Goal: Communication & Community: Answer question/provide support

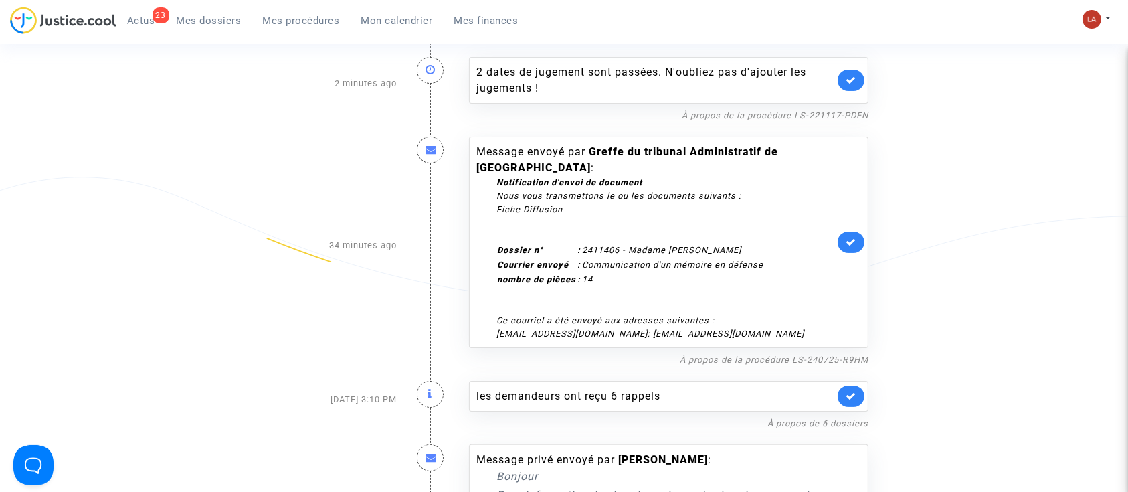
click at [857, 219] on div "Message envoyé par Greffe du tribunal Administratif de Nantes : Notification d'…" at bounding box center [668, 241] width 399 height 211
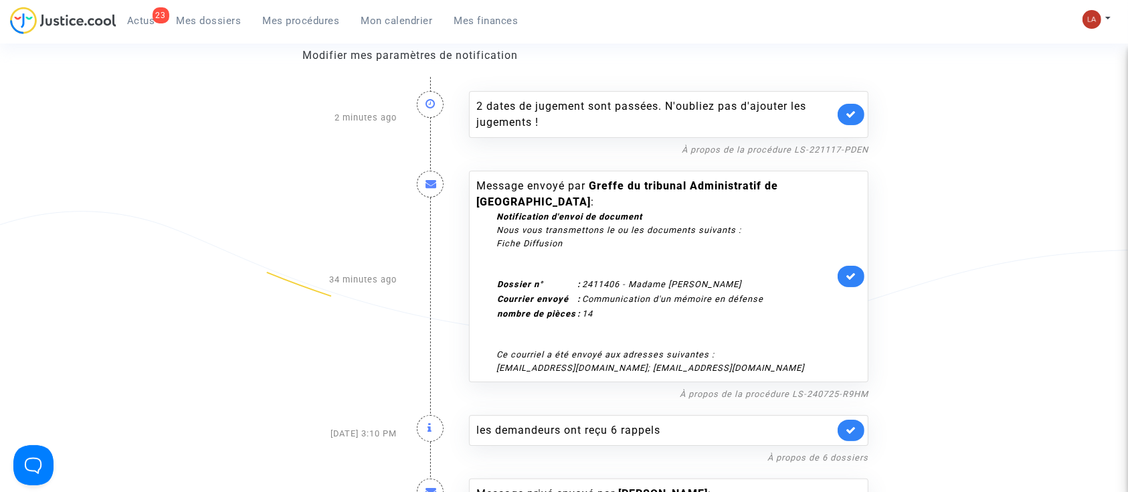
click at [858, 266] on link at bounding box center [851, 276] width 27 height 21
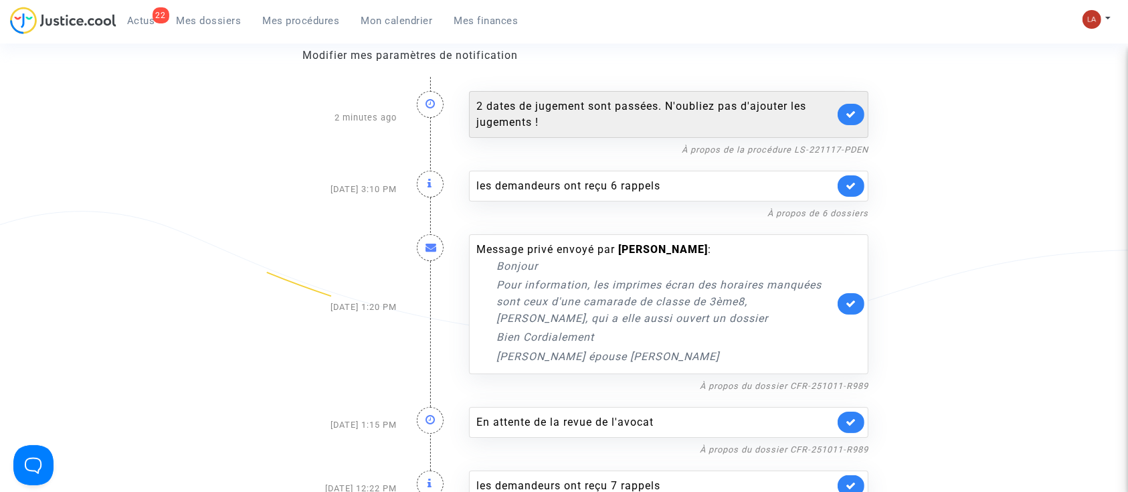
click at [855, 117] on icon at bounding box center [851, 114] width 11 height 10
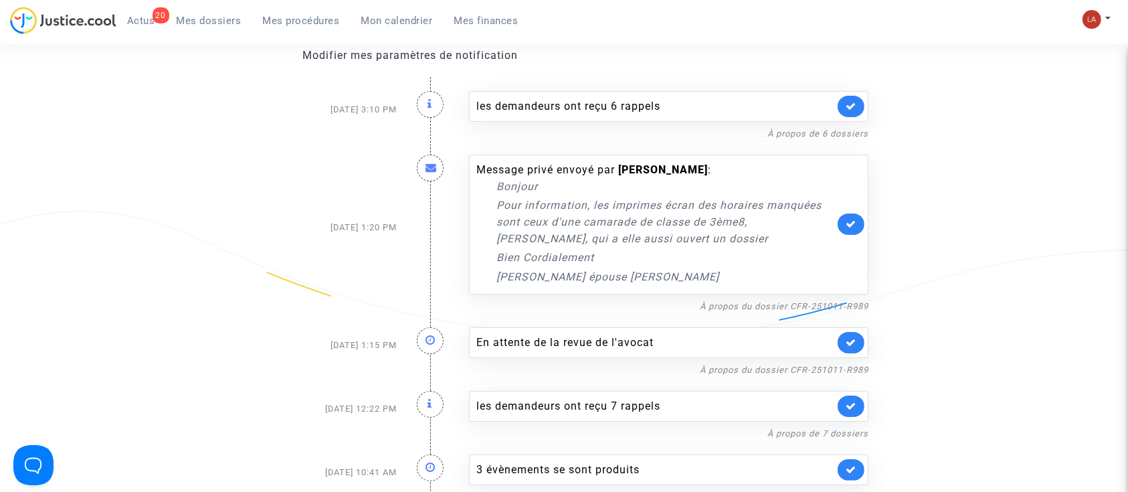
click at [855, 117] on div "les demandeurs ont reçu 6 rappels" at bounding box center [668, 106] width 399 height 31
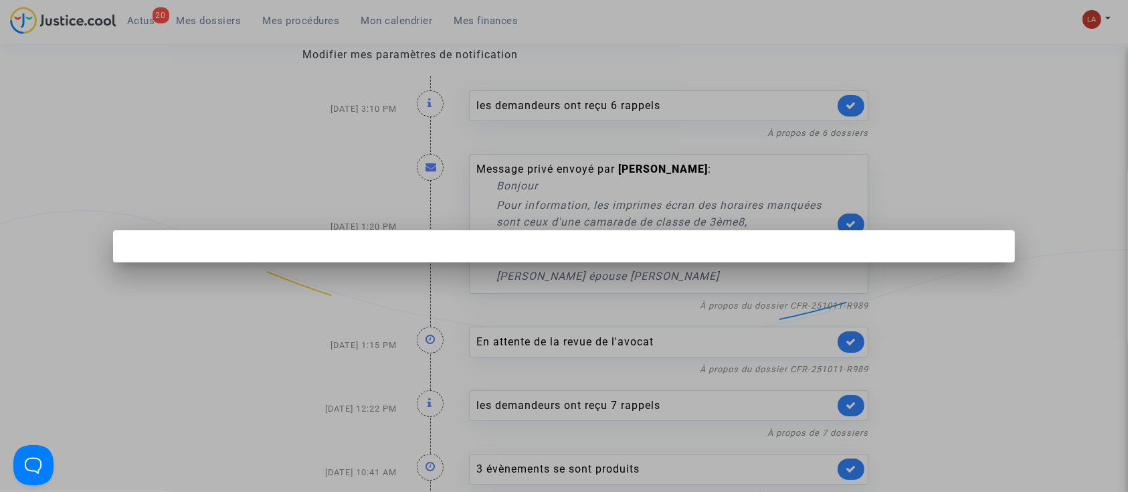
scroll to position [0, 0]
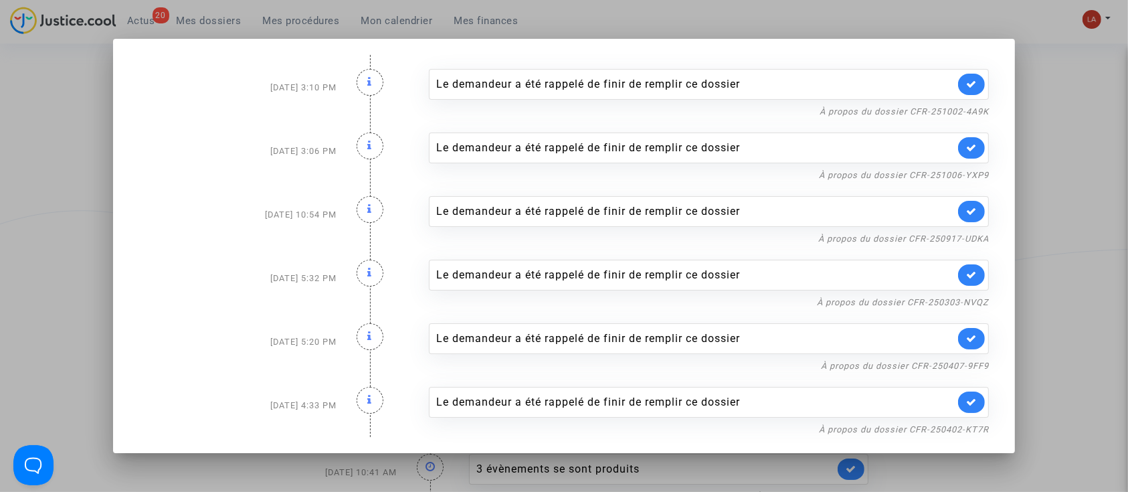
click at [1060, 163] on div at bounding box center [564, 246] width 1128 height 492
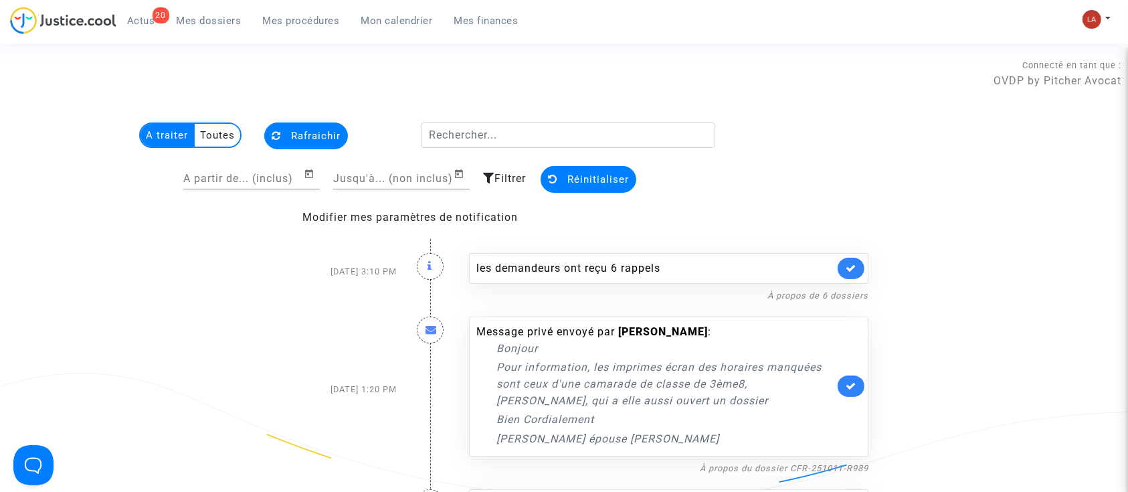
scroll to position [162, 0]
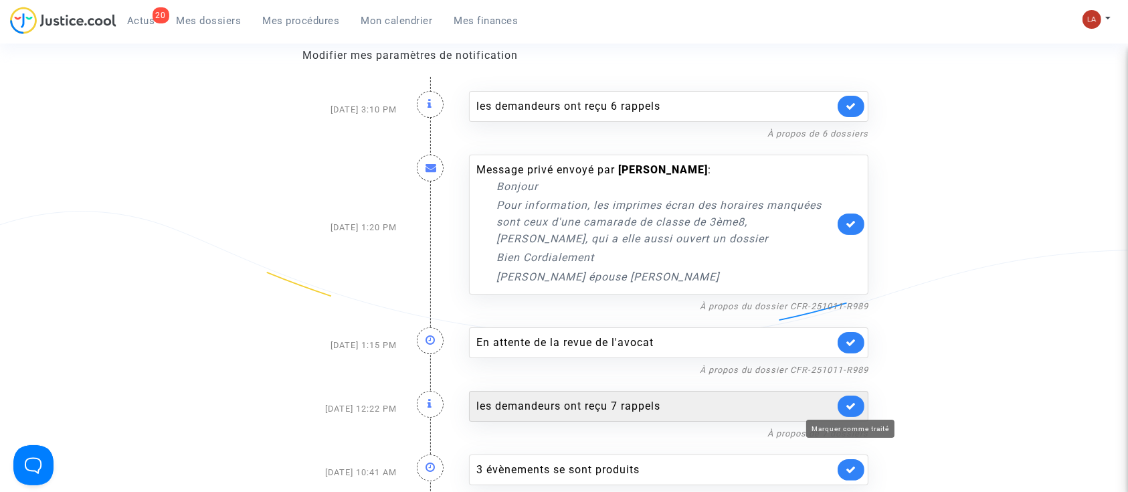
click at [854, 405] on icon at bounding box center [851, 406] width 11 height 10
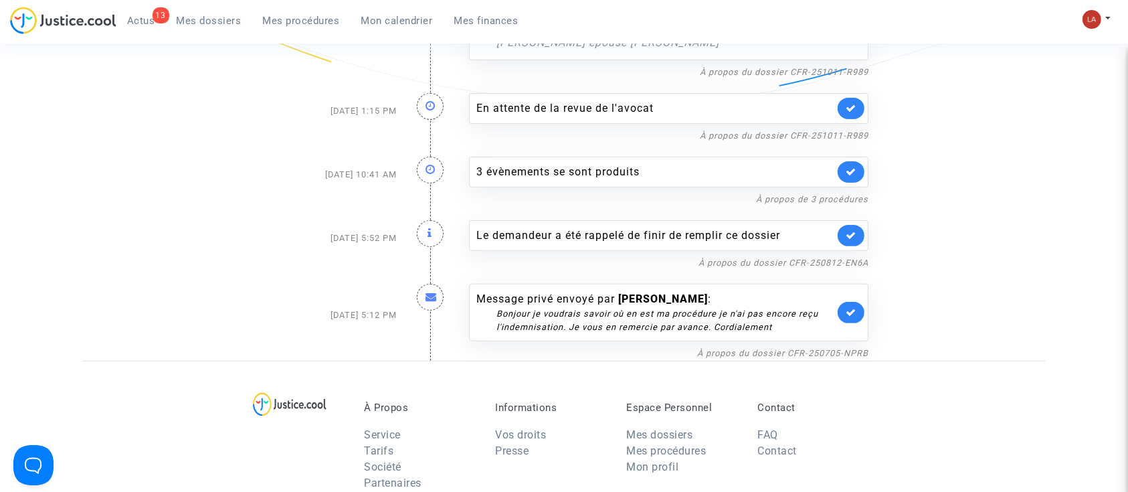
scroll to position [397, 0]
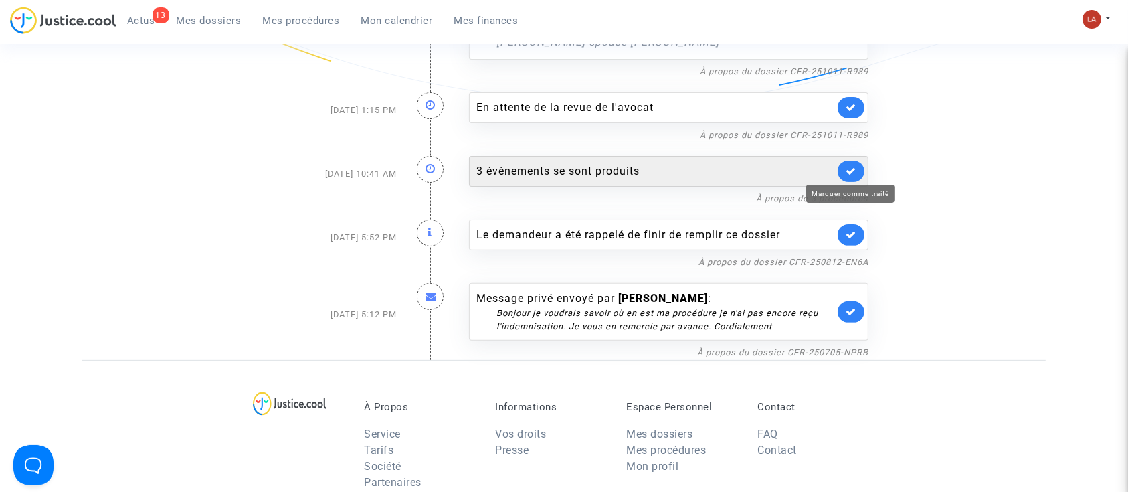
click at [849, 174] on icon at bounding box center [851, 171] width 11 height 10
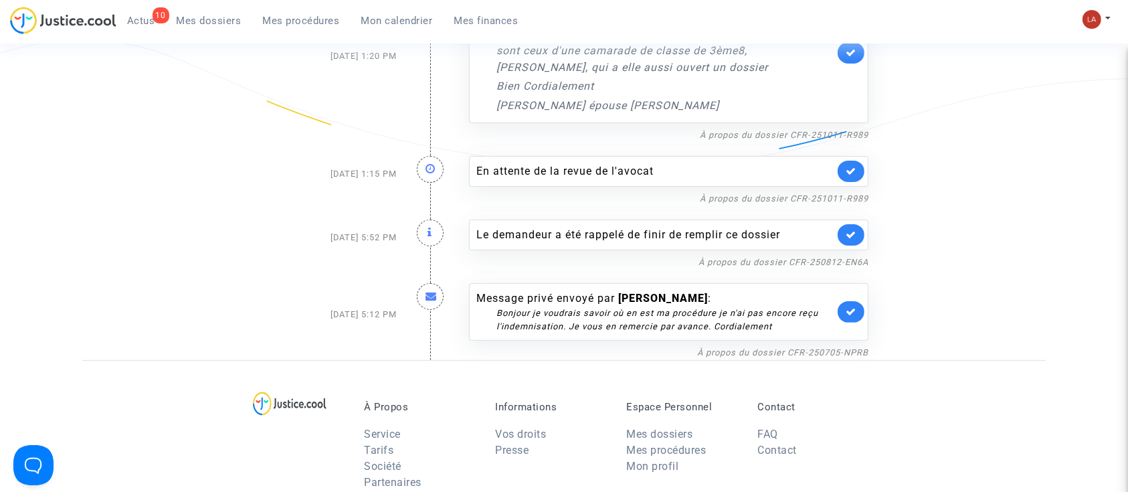
scroll to position [332, 0]
click at [820, 351] on link "À propos du dossier CFR-250705-NPRB" at bounding box center [782, 354] width 171 height 10
click at [842, 314] on link at bounding box center [851, 312] width 27 height 21
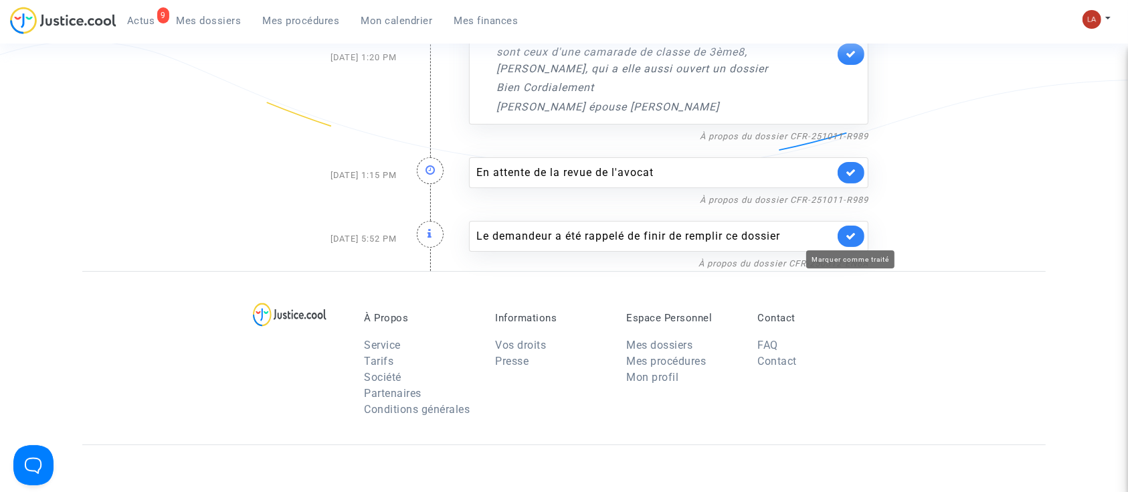
click at [855, 229] on link at bounding box center [851, 235] width 27 height 21
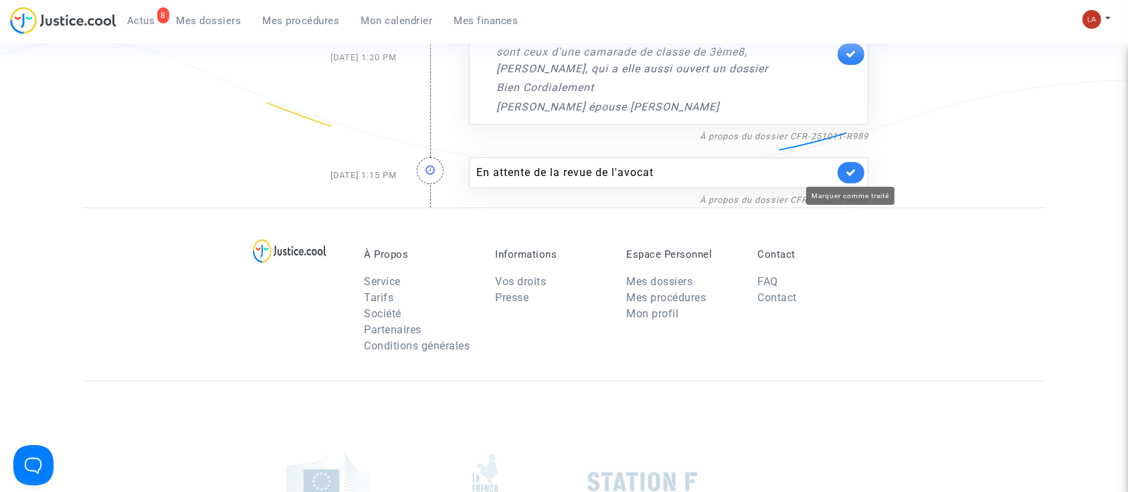
click at [850, 172] on icon at bounding box center [851, 172] width 11 height 10
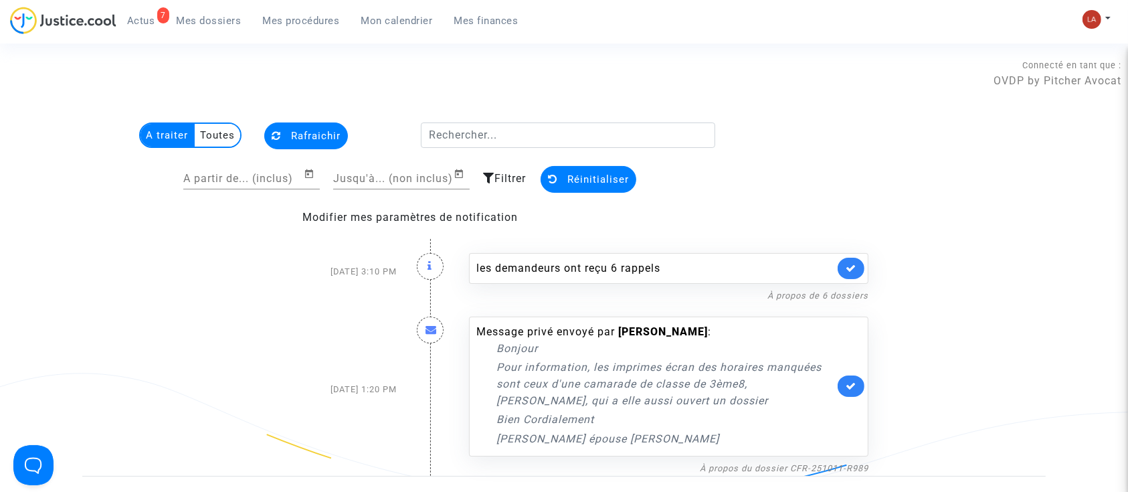
scroll to position [110, 0]
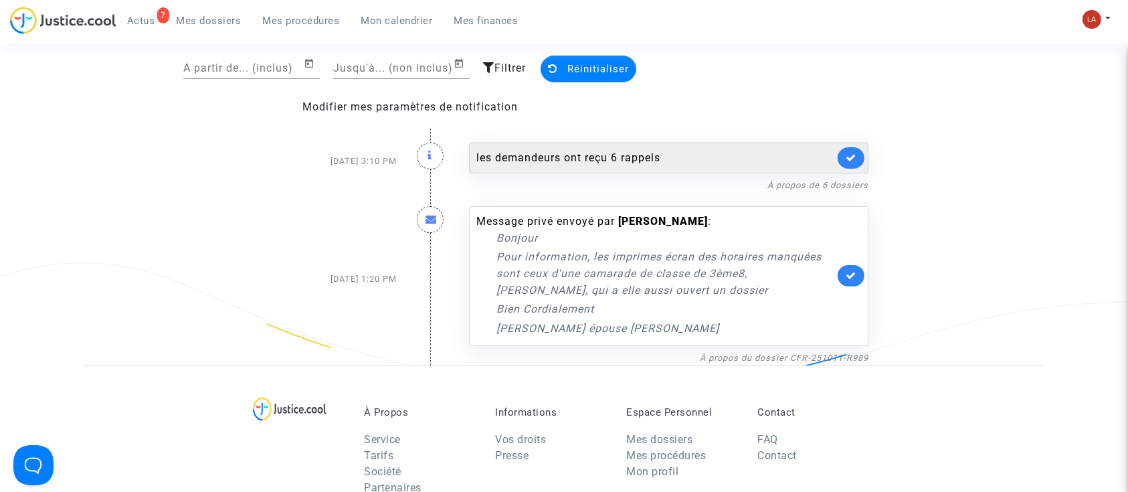
click at [858, 155] on link at bounding box center [851, 157] width 27 height 21
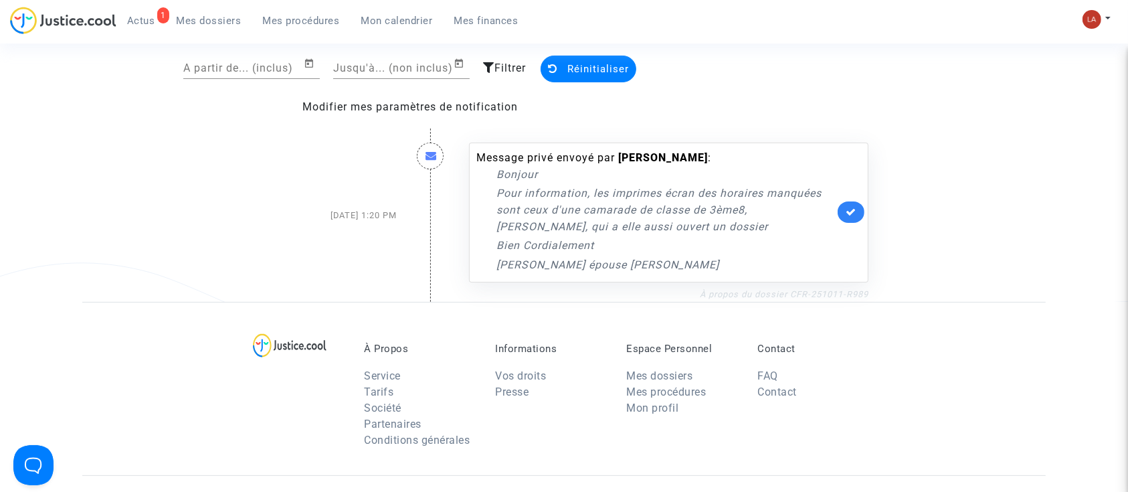
click at [773, 292] on link "À propos du dossier CFR-251011-R989" at bounding box center [784, 294] width 169 height 10
click at [850, 206] on link at bounding box center [851, 211] width 27 height 21
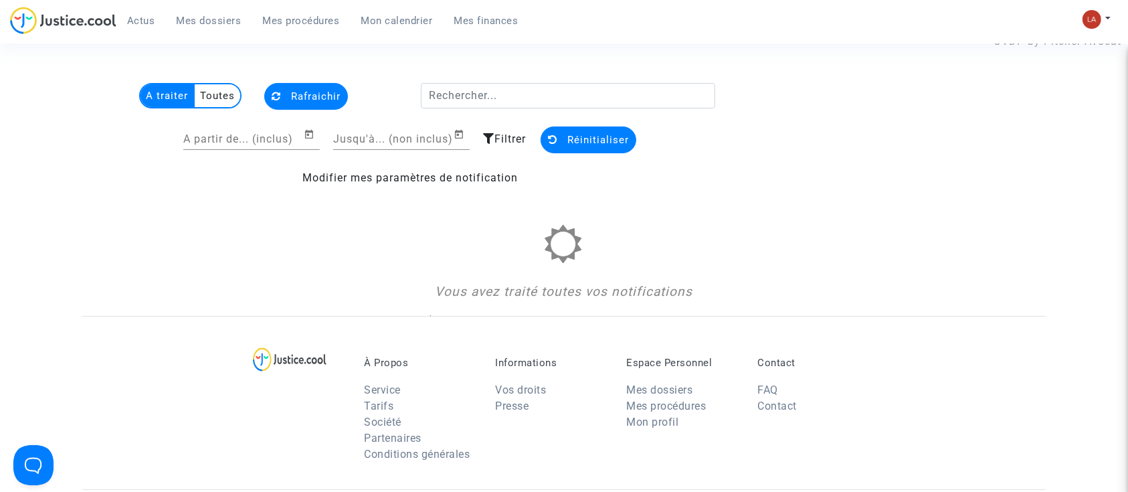
scroll to position [0, 0]
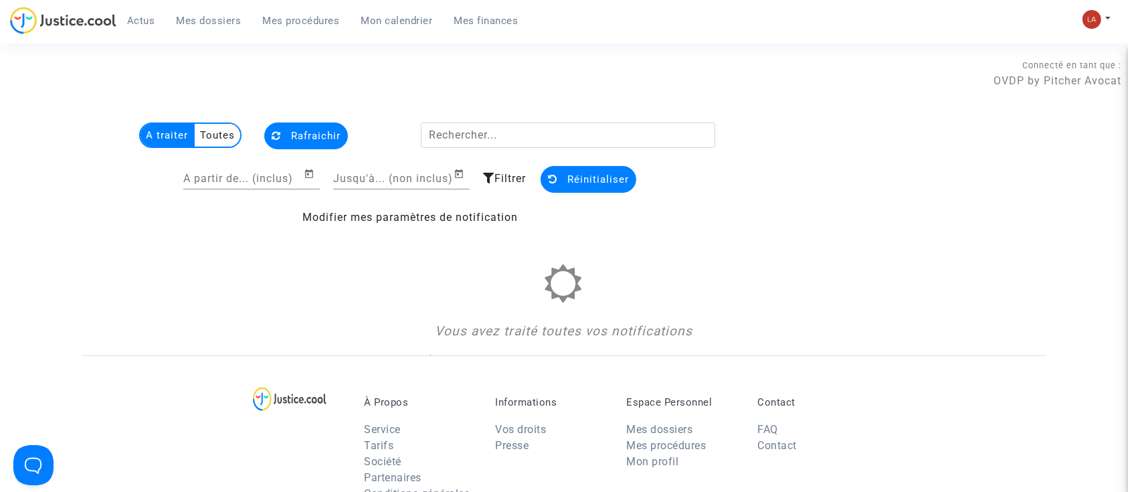
click at [205, 11] on link "Mes dossiers" at bounding box center [209, 21] width 86 height 20
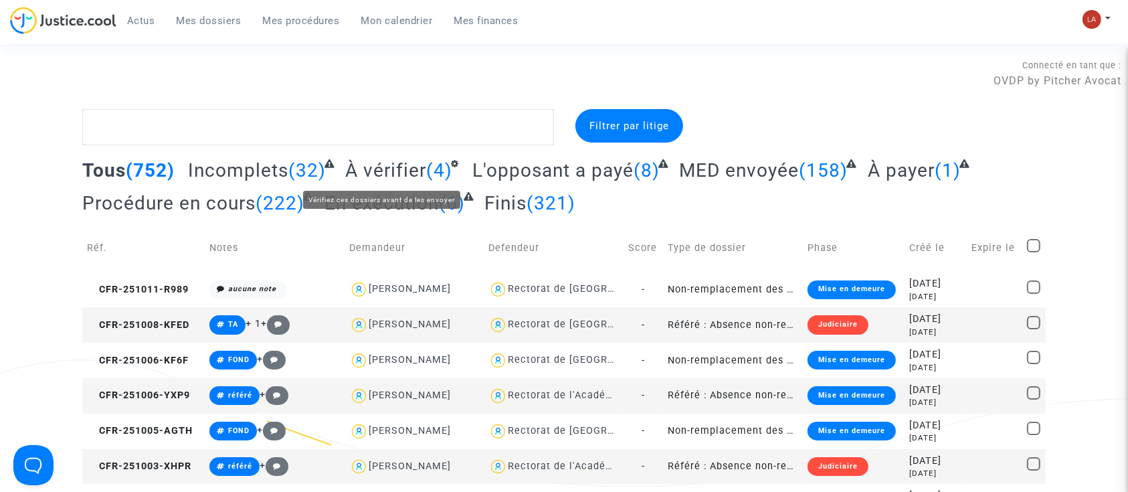
click at [390, 183] on div "Tous (752) Incomplets (32) À vérifier (4) L'opposant a payé (8) MED envoyée (15…" at bounding box center [563, 192] width 963 height 66
click at [395, 175] on span "À vérifier" at bounding box center [385, 170] width 81 height 22
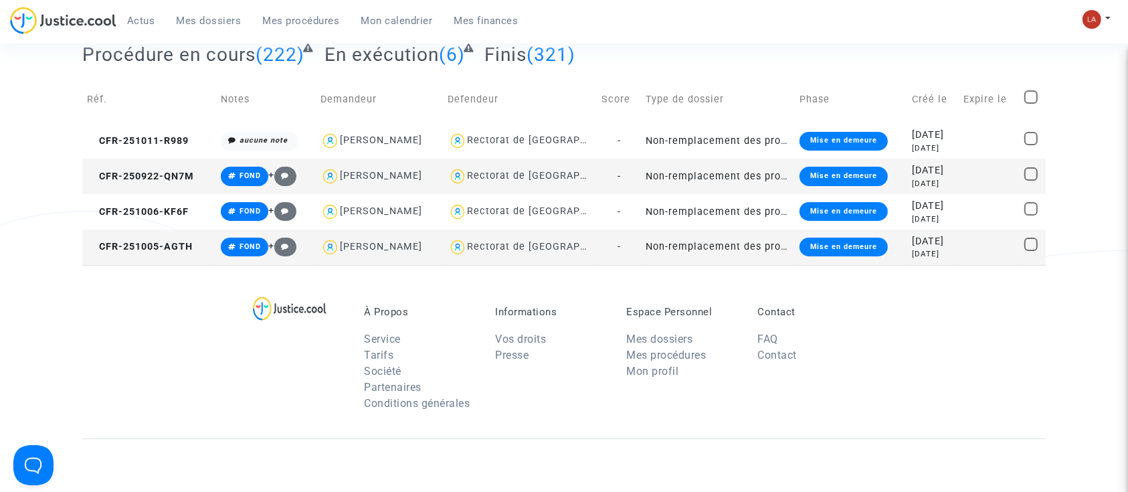
scroll to position [89, 0]
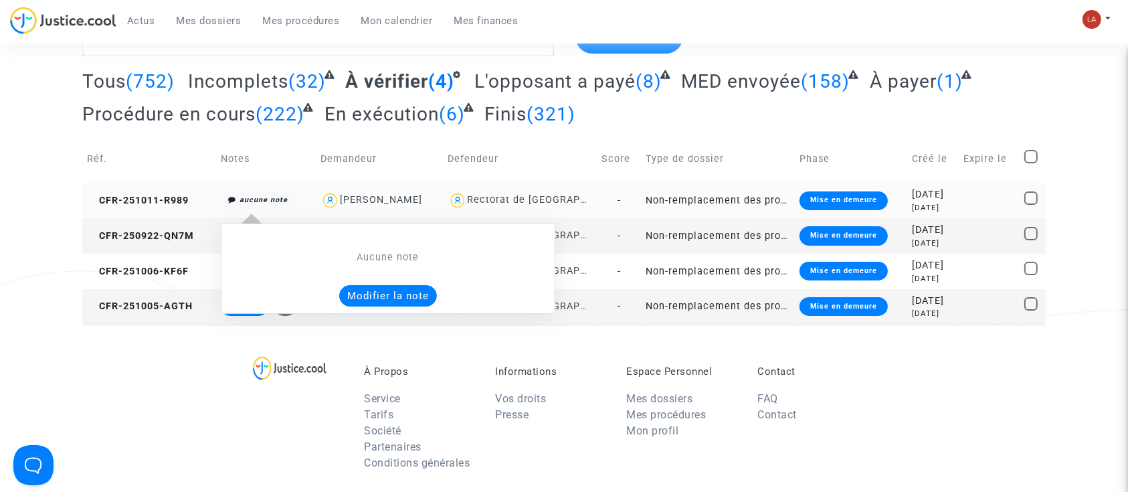
click at [353, 286] on button "Modifier la note" at bounding box center [388, 295] width 98 height 21
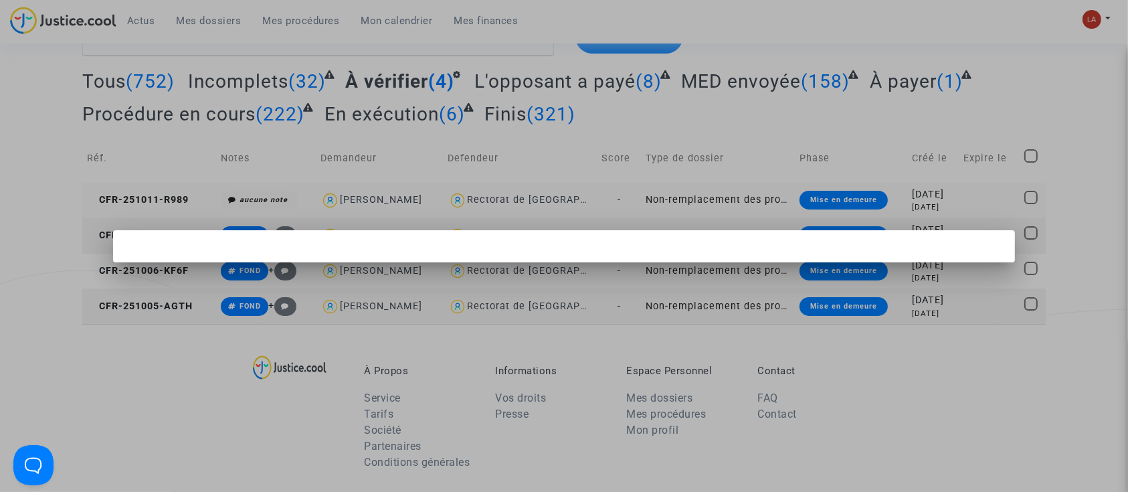
scroll to position [0, 0]
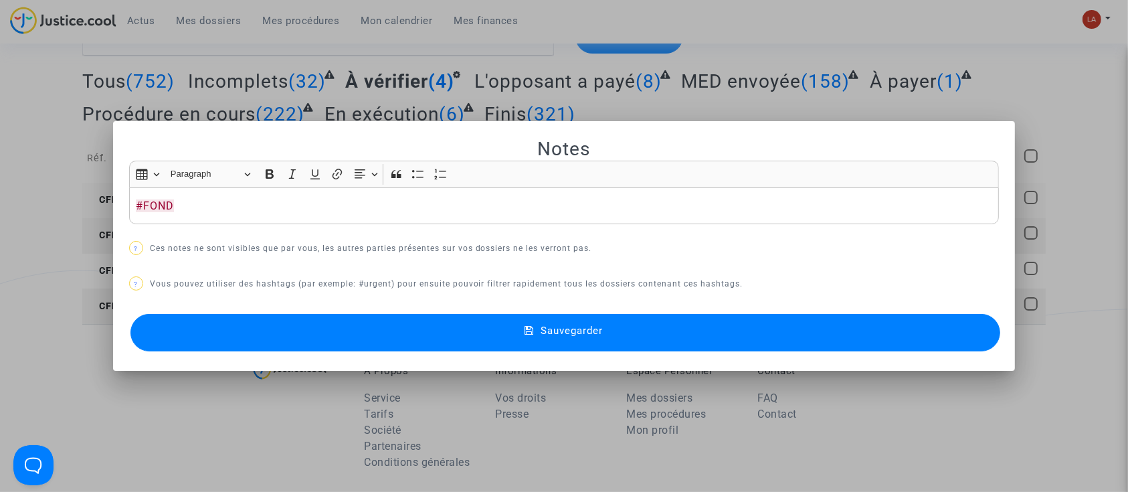
click at [521, 341] on button "Sauvegarder" at bounding box center [565, 332] width 870 height 37
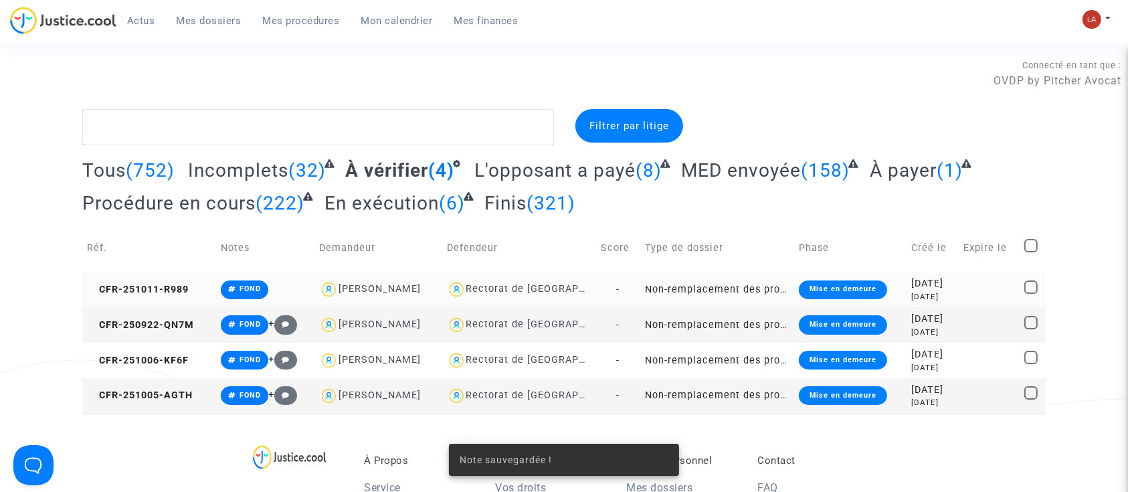
scroll to position [89, 0]
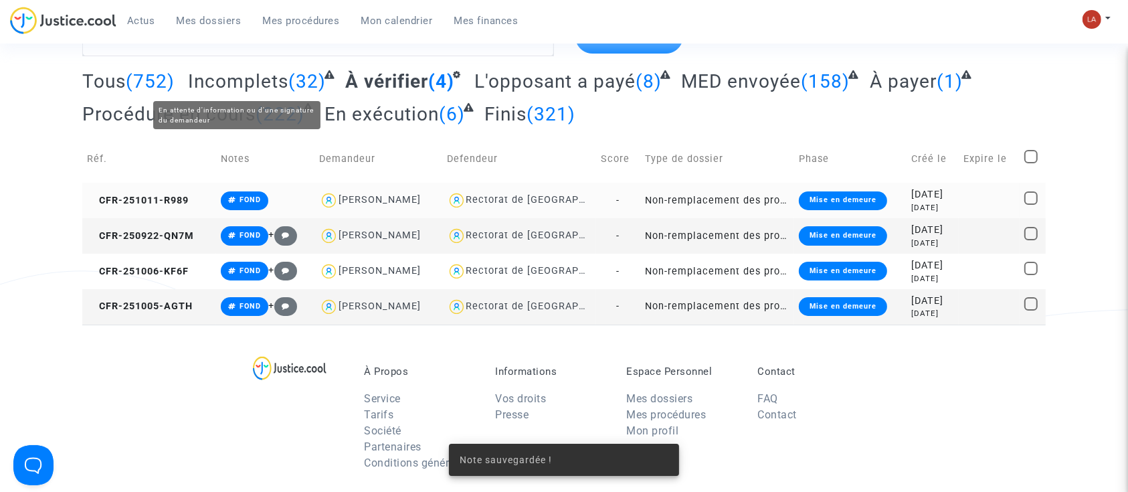
click at [203, 90] on span "Incomplets" at bounding box center [238, 81] width 100 height 22
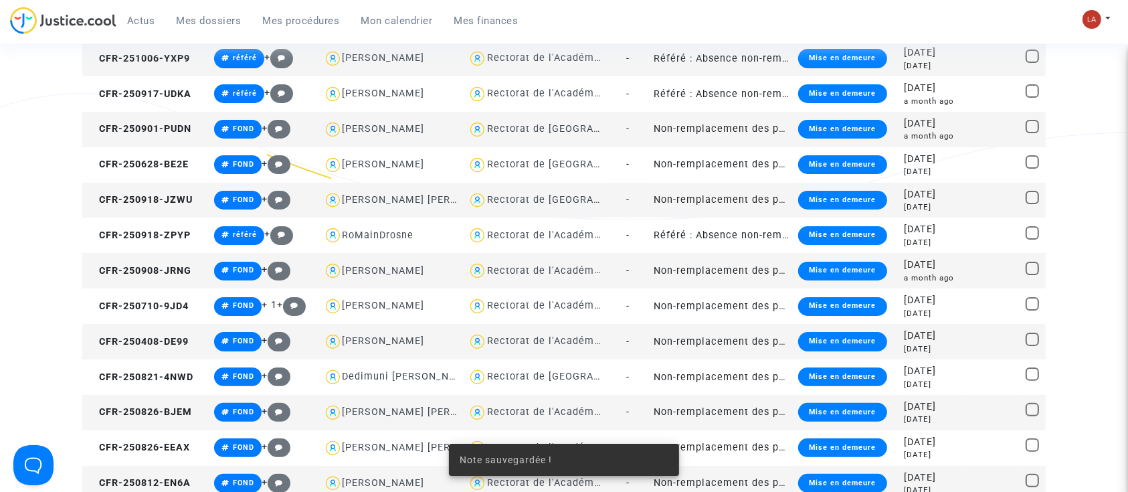
scroll to position [89, 0]
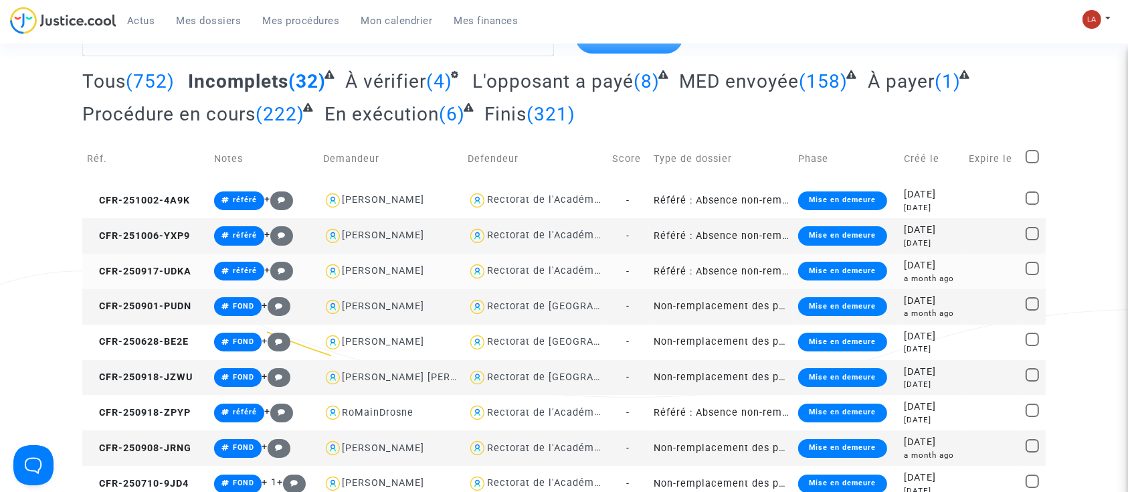
drag, startPoint x: 114, startPoint y: 268, endPoint x: 838, endPoint y: 263, distance: 723.2
click at [114, 269] on span "CFR-250917-UDKA" at bounding box center [139, 271] width 104 height 11
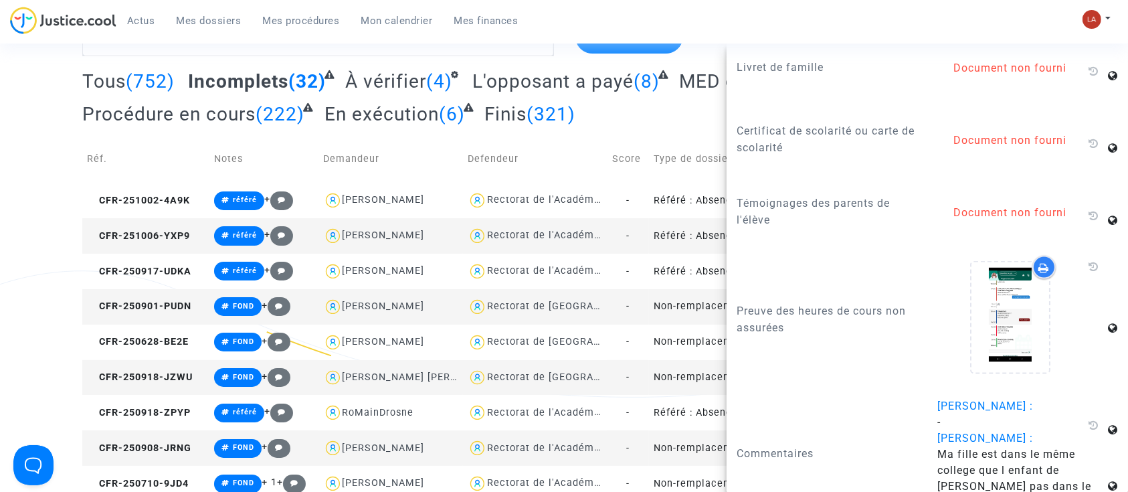
scroll to position [1731, 0]
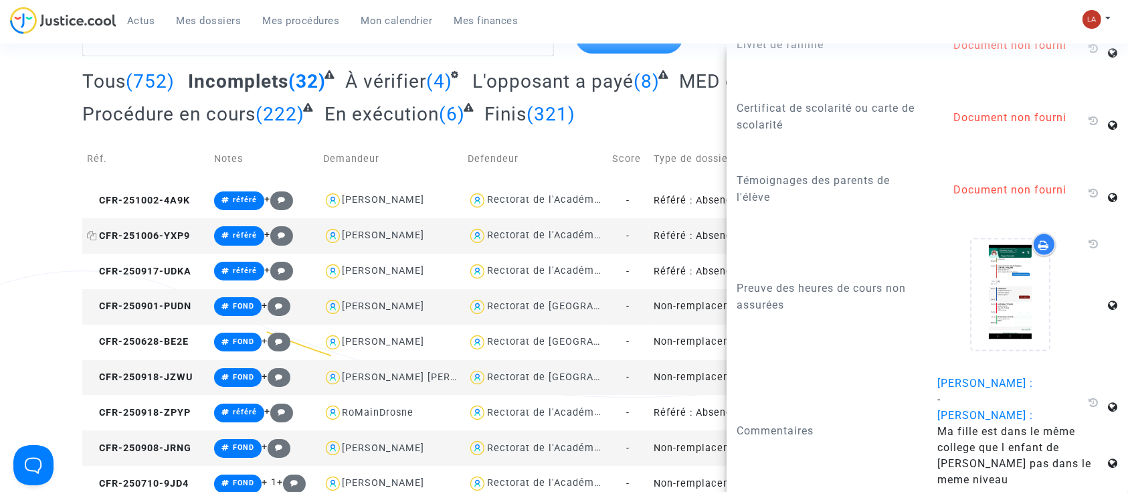
click at [187, 233] on span "CFR-251006-YXP9" at bounding box center [138, 235] width 103 height 11
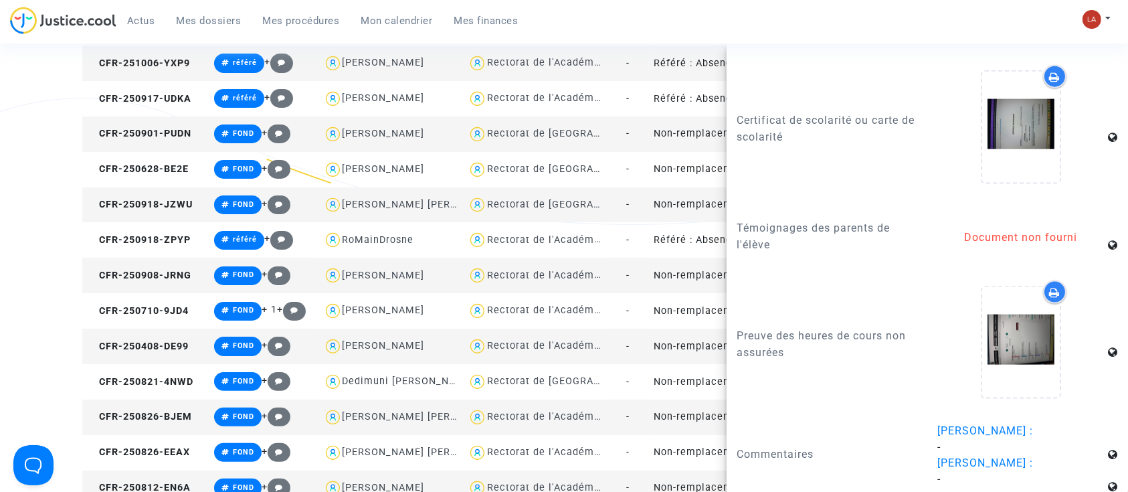
scroll to position [89, 0]
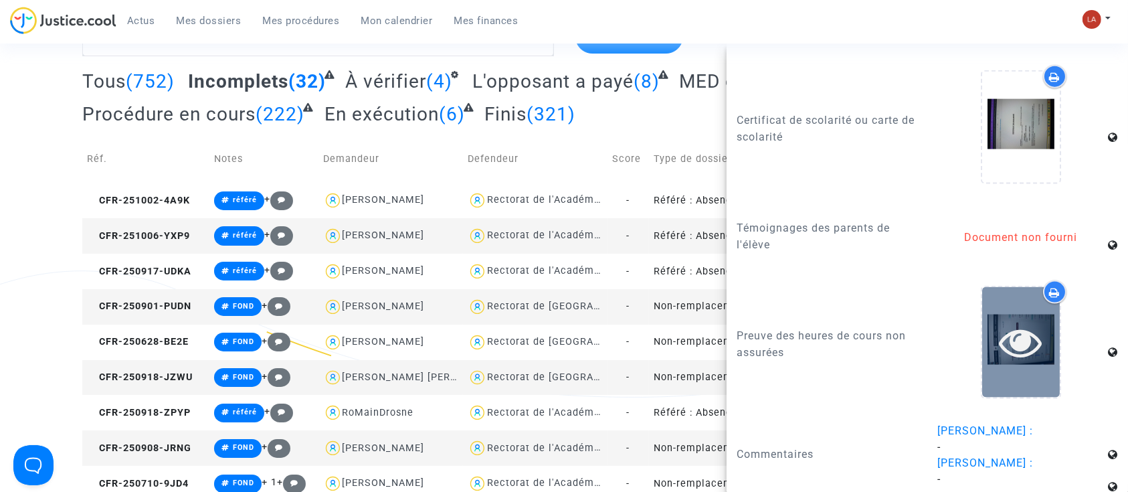
click at [982, 359] on div at bounding box center [1021, 341] width 78 height 43
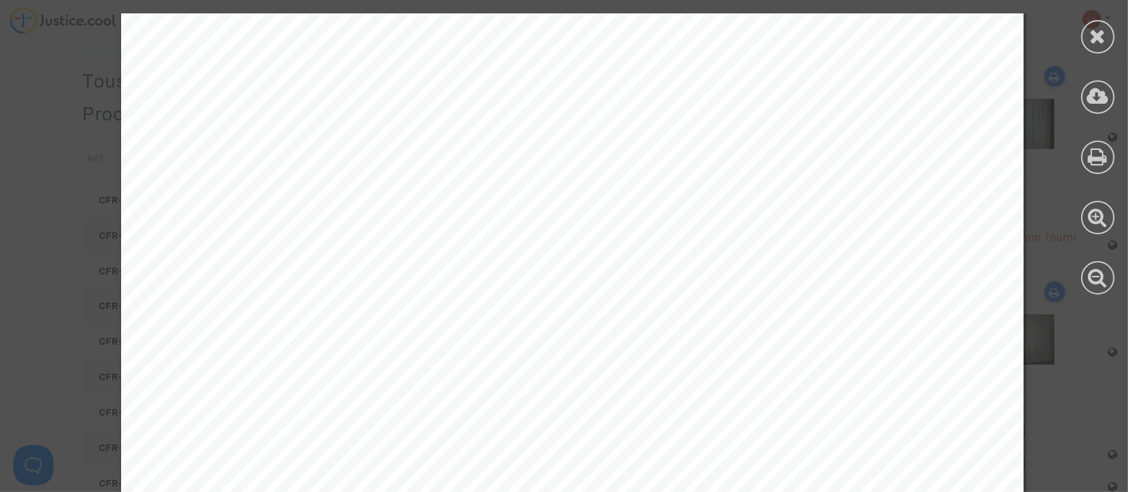
scroll to position [2101, 0]
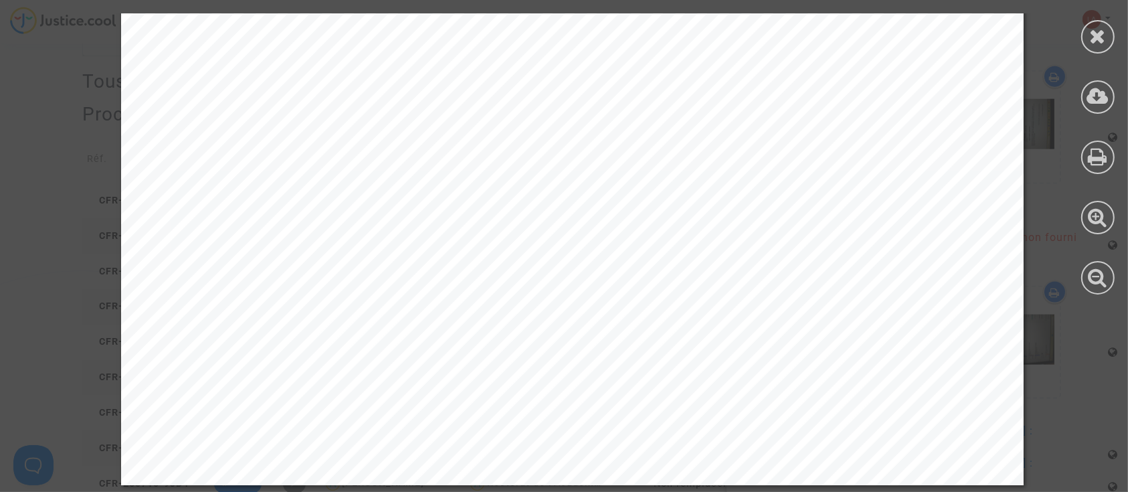
click at [1097, 37] on icon at bounding box center [1098, 36] width 17 height 20
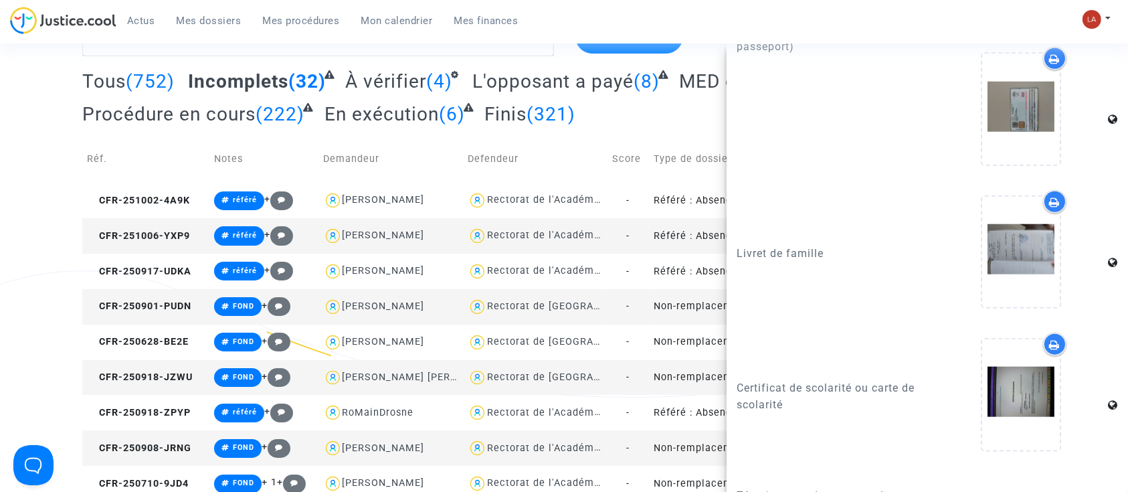
scroll to position [1770, 0]
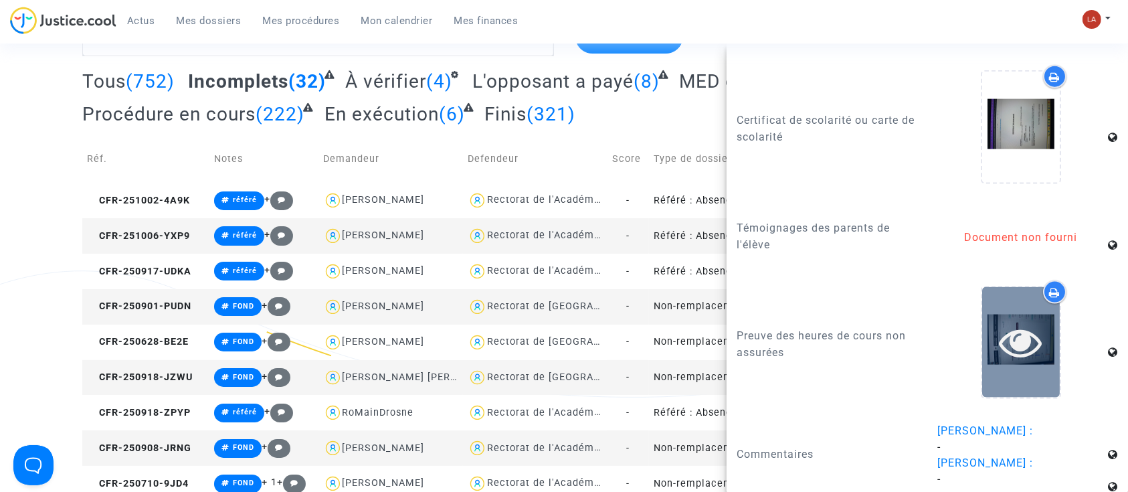
click at [1033, 359] on div at bounding box center [1021, 341] width 78 height 43
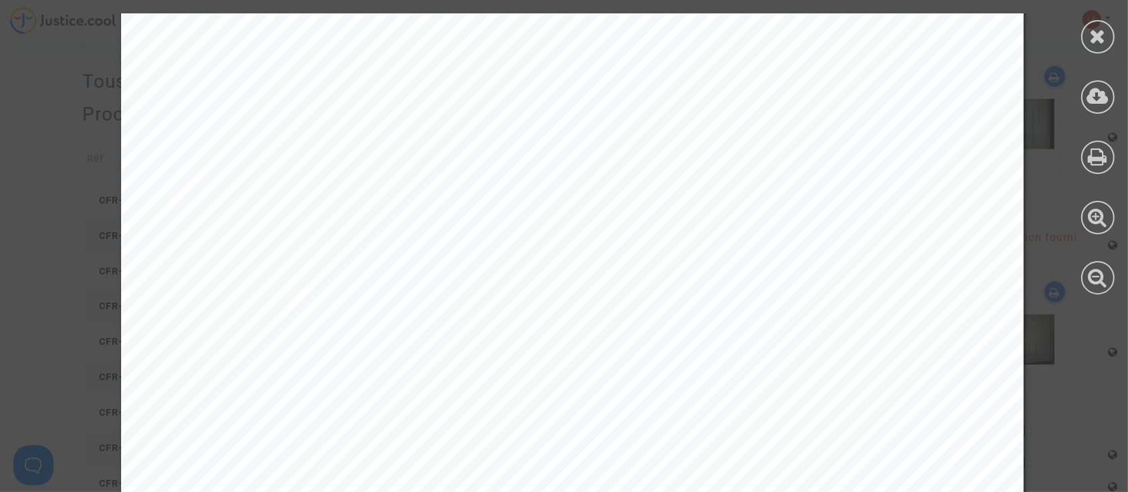
scroll to position [1873, 0]
click at [1101, 46] on div at bounding box center [1097, 36] width 33 height 33
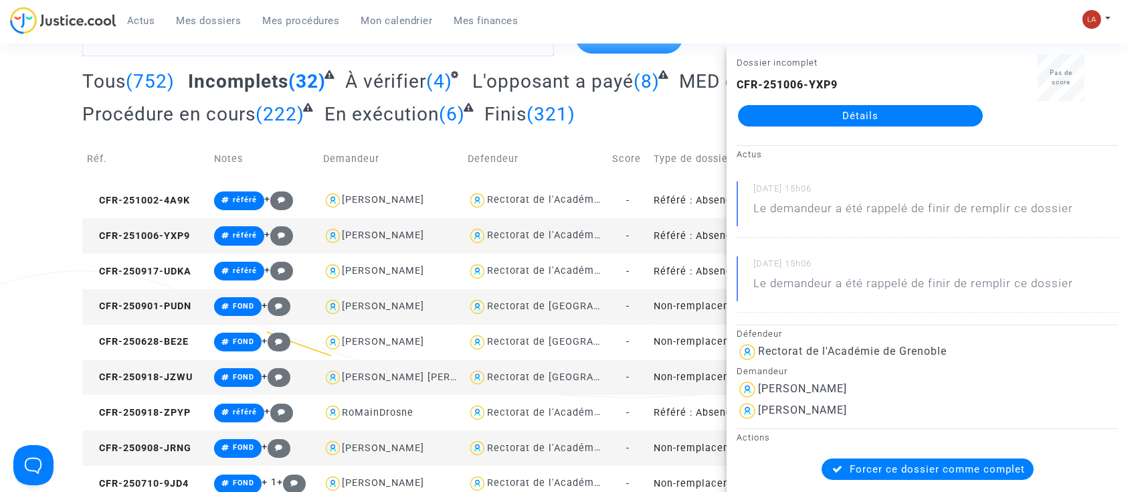
scroll to position [0, 0]
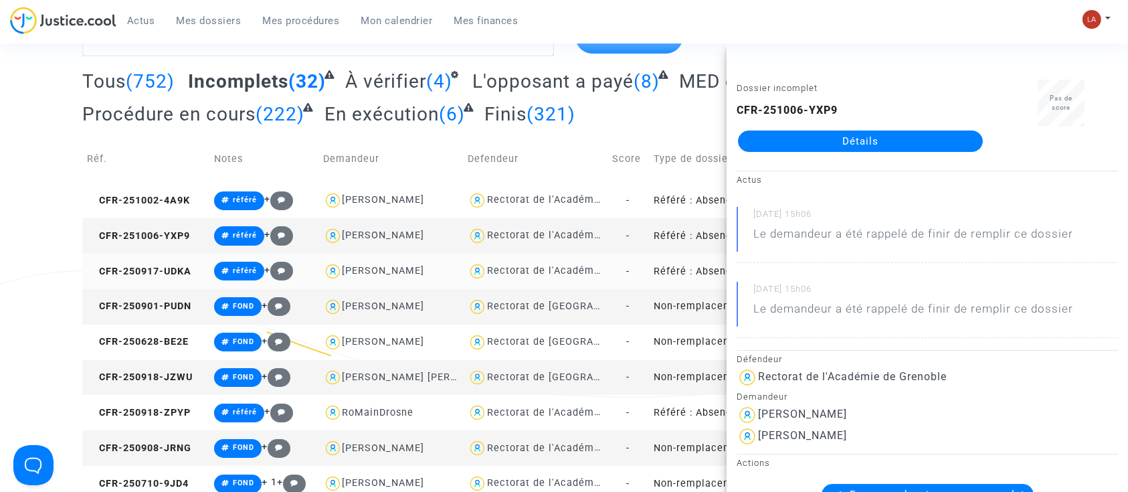
click at [162, 256] on td "CFR-250917-UDKA" at bounding box center [145, 271] width 127 height 35
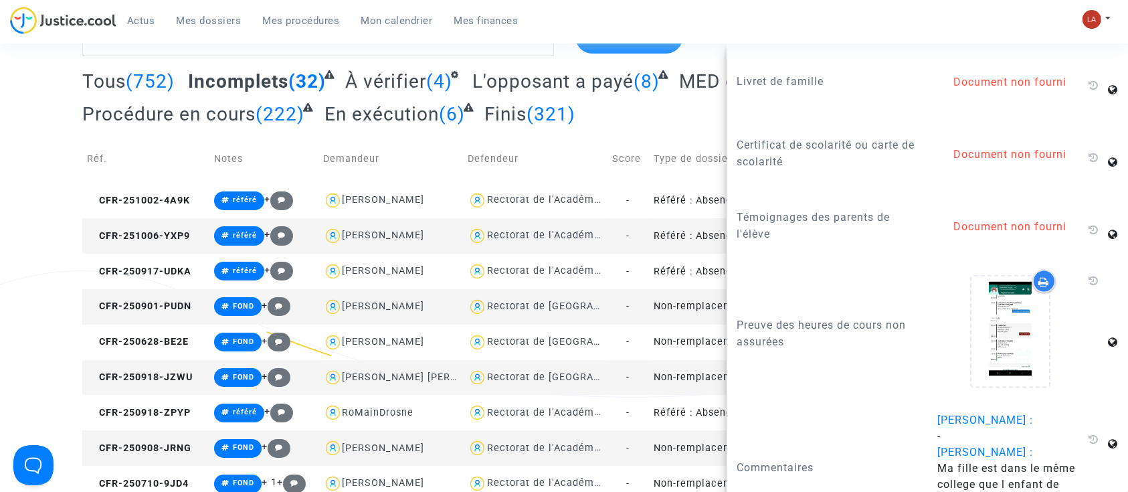
scroll to position [1731, 0]
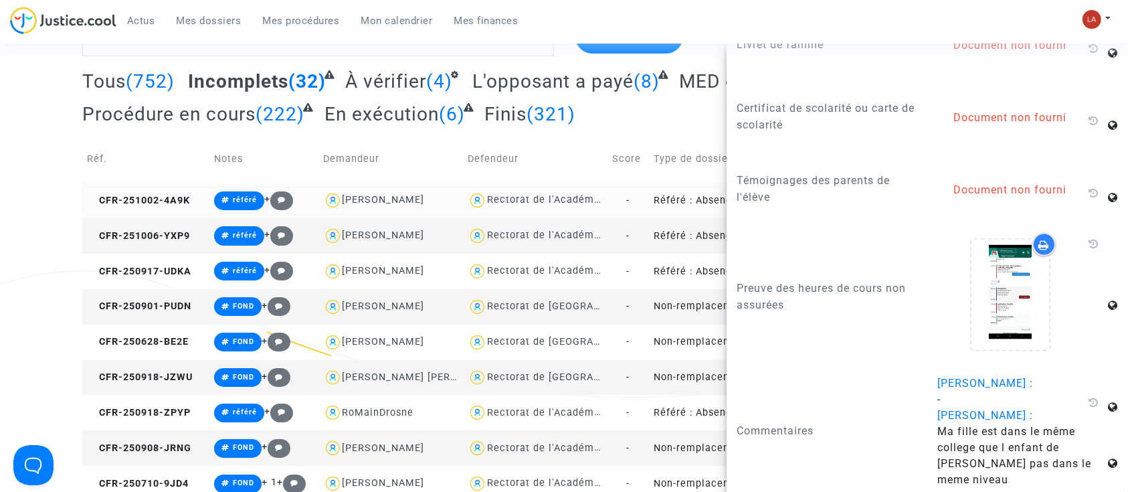
click at [167, 209] on td "CFR-251002-4A9K" at bounding box center [145, 200] width 127 height 35
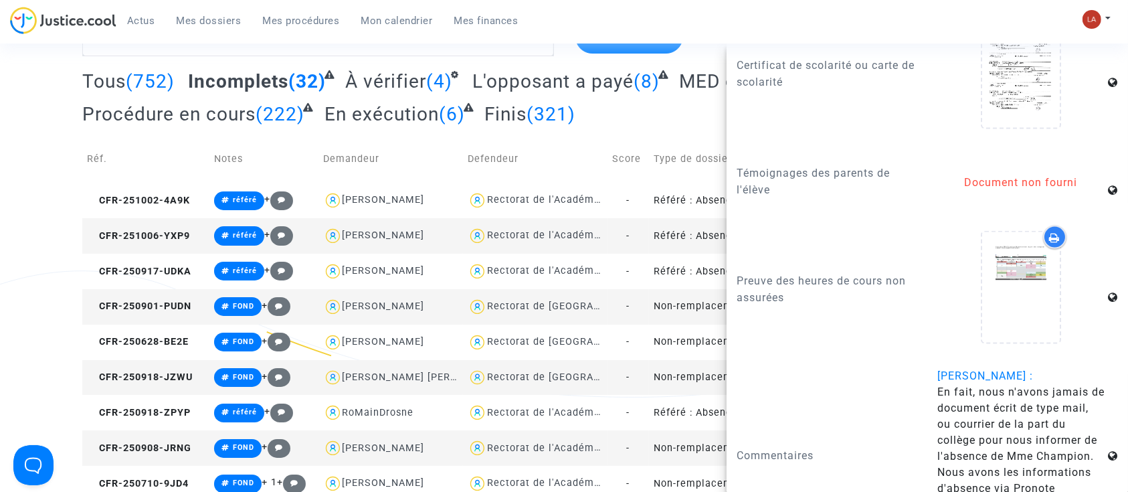
scroll to position [1970, 0]
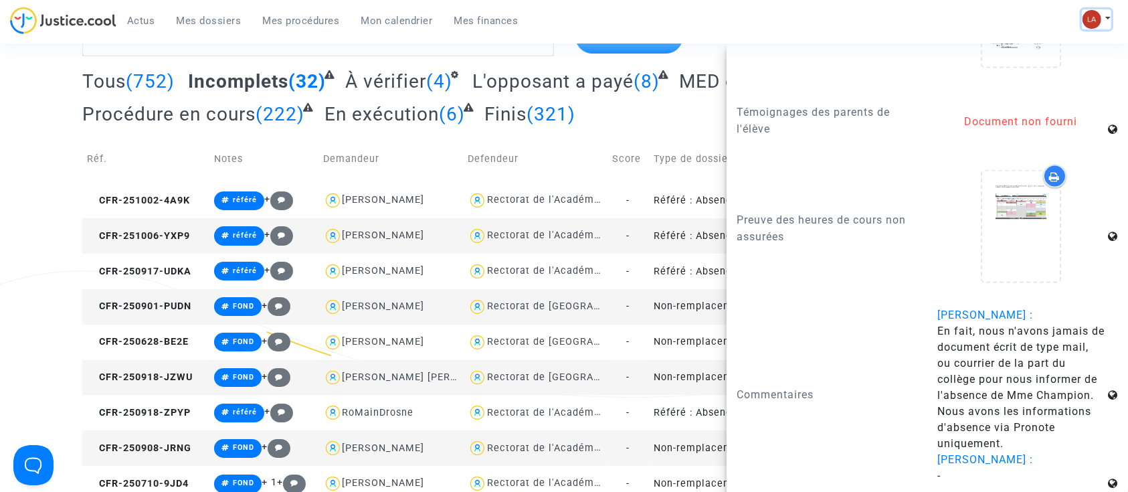
click at [1097, 23] on img at bounding box center [1091, 19] width 19 height 19
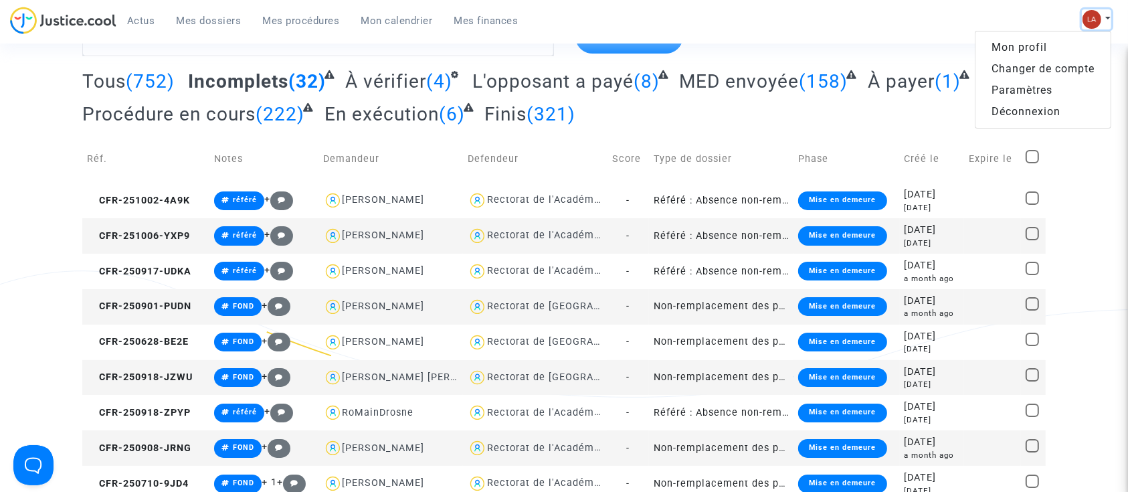
scroll to position [0, 0]
drag, startPoint x: 1037, startPoint y: 72, endPoint x: 989, endPoint y: 84, distance: 49.5
click at [1037, 72] on link "Changer de compte" at bounding box center [1042, 68] width 135 height 21
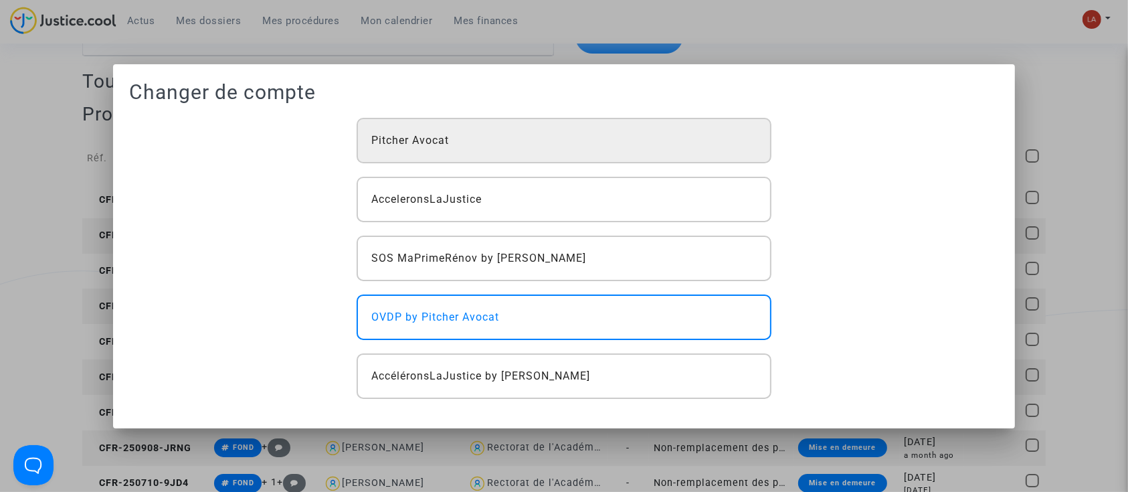
click at [563, 136] on div "Pitcher Avocat" at bounding box center [564, 140] width 415 height 45
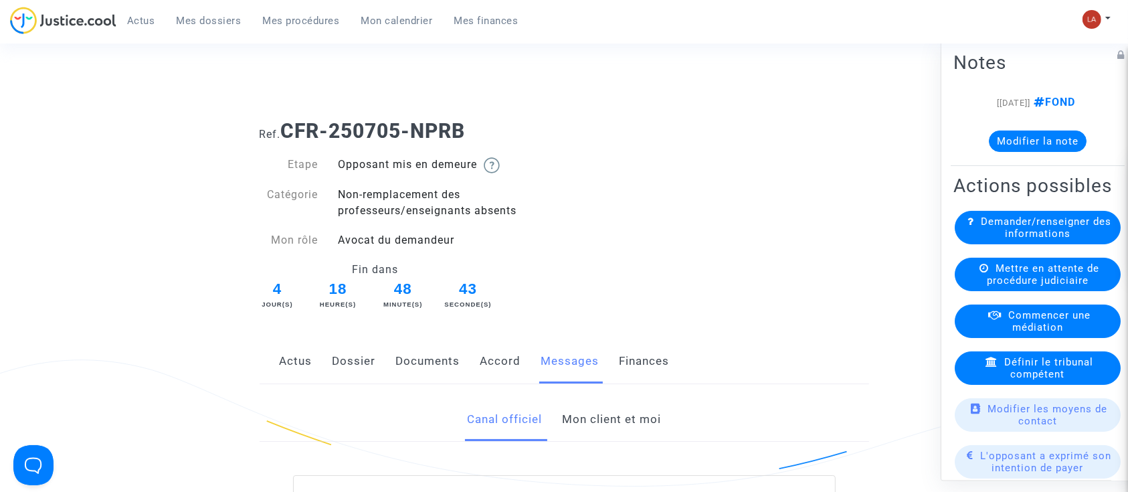
click at [570, 423] on link "Mon client et moi" at bounding box center [611, 419] width 99 height 44
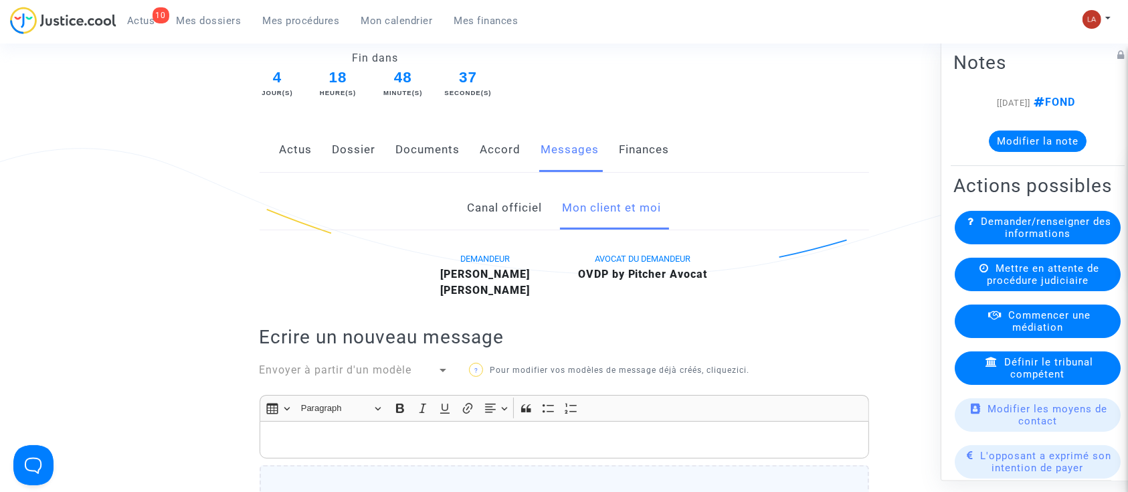
scroll to position [210, 0]
click at [550, 425] on div "Rich Text Editor, main" at bounding box center [564, 440] width 609 height 37
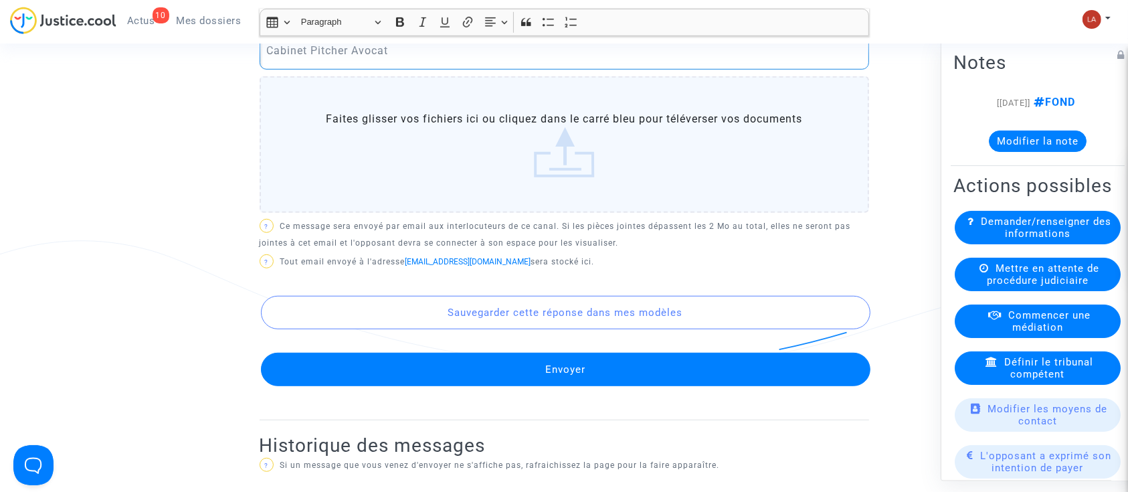
scroll to position [760, 0]
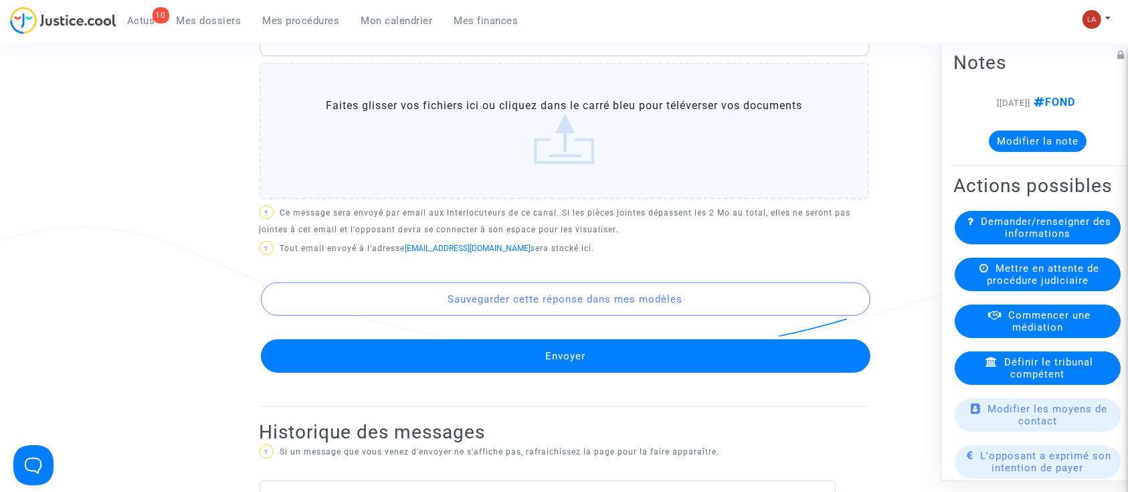
click at [488, 352] on button "Envoyer" at bounding box center [565, 355] width 609 height 33
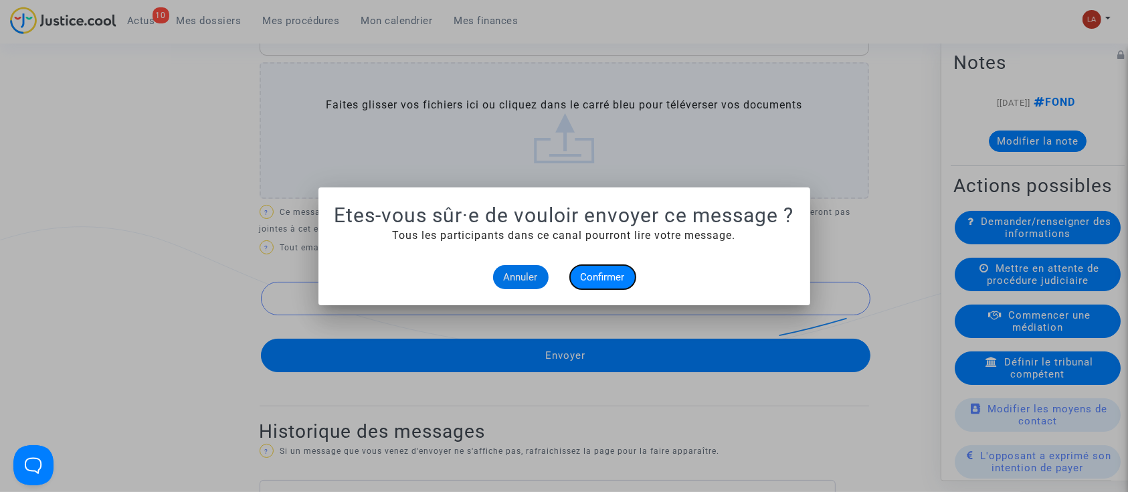
click at [599, 281] on span "Confirmer" at bounding box center [603, 277] width 44 height 12
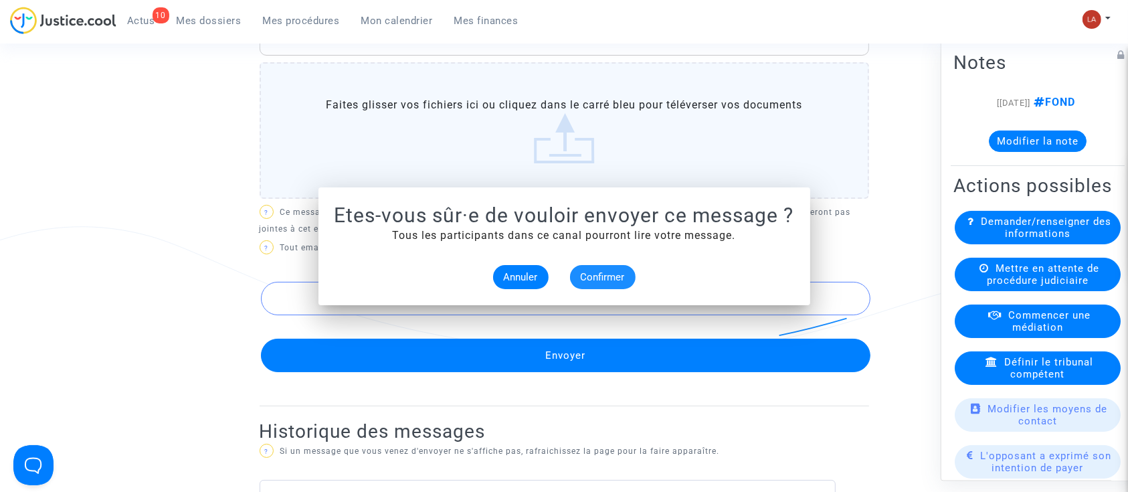
scroll to position [760, 0]
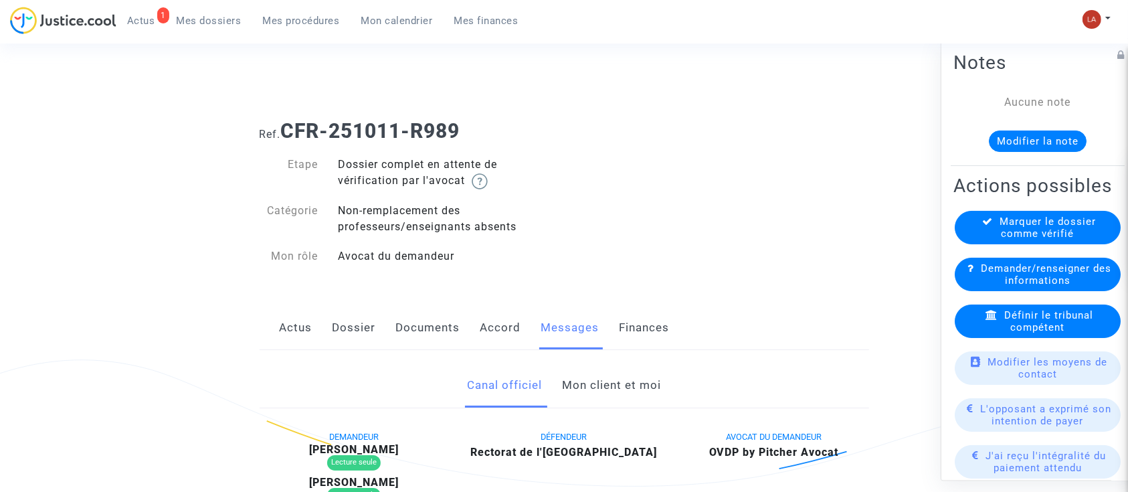
click at [589, 378] on link "Mon client et moi" at bounding box center [611, 385] width 99 height 44
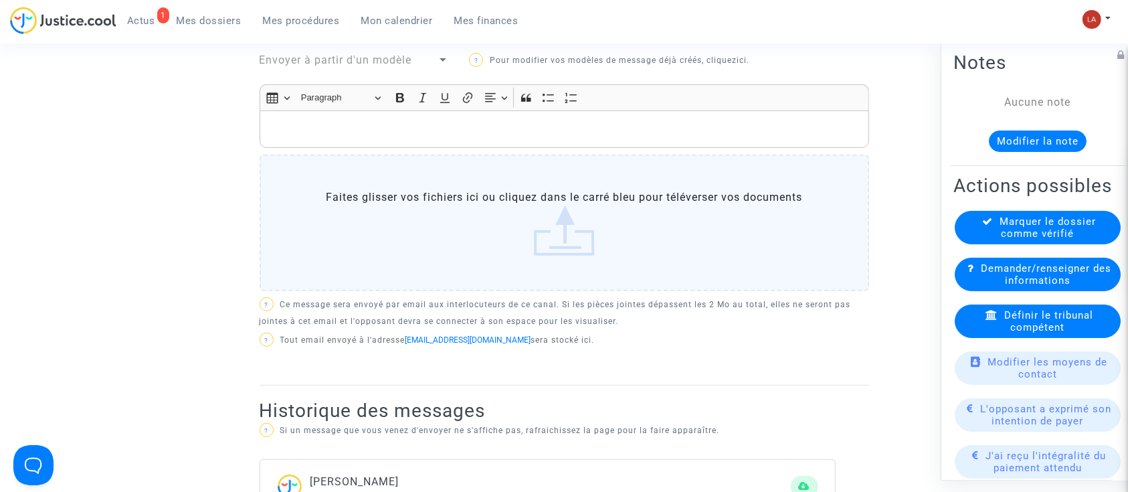
scroll to position [483, 0]
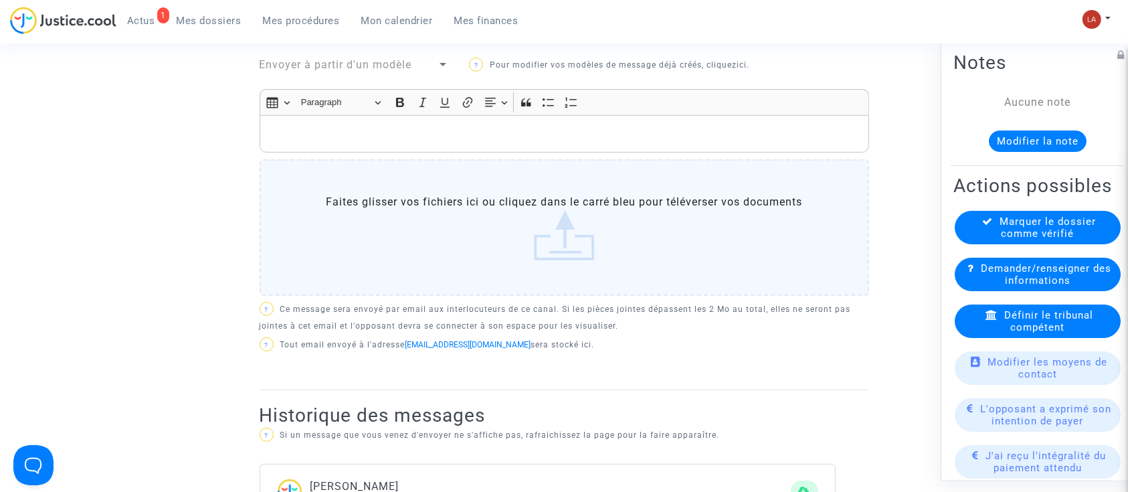
click at [306, 136] on p "Rich Text Editor, main" at bounding box center [563, 134] width 595 height 17
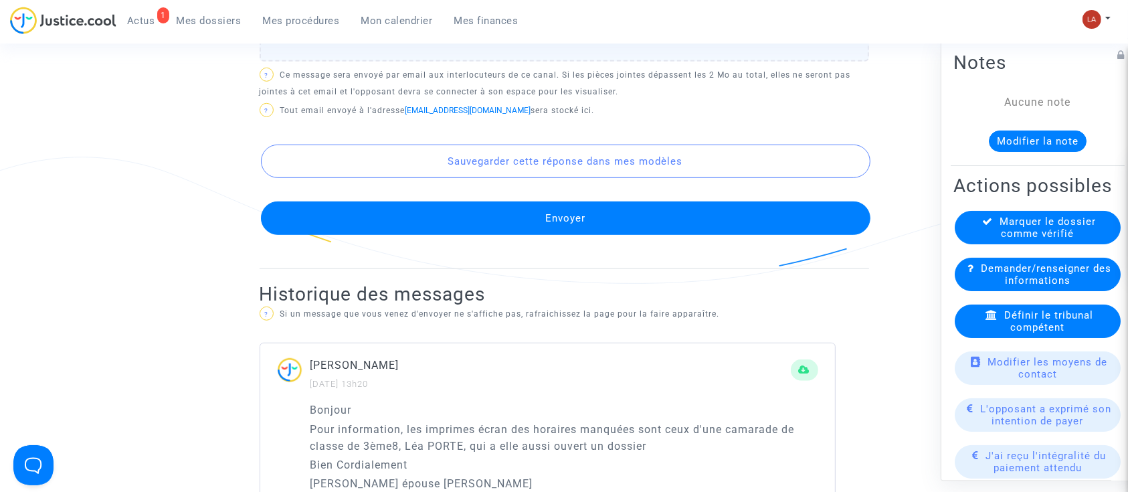
scroll to position [852, 0]
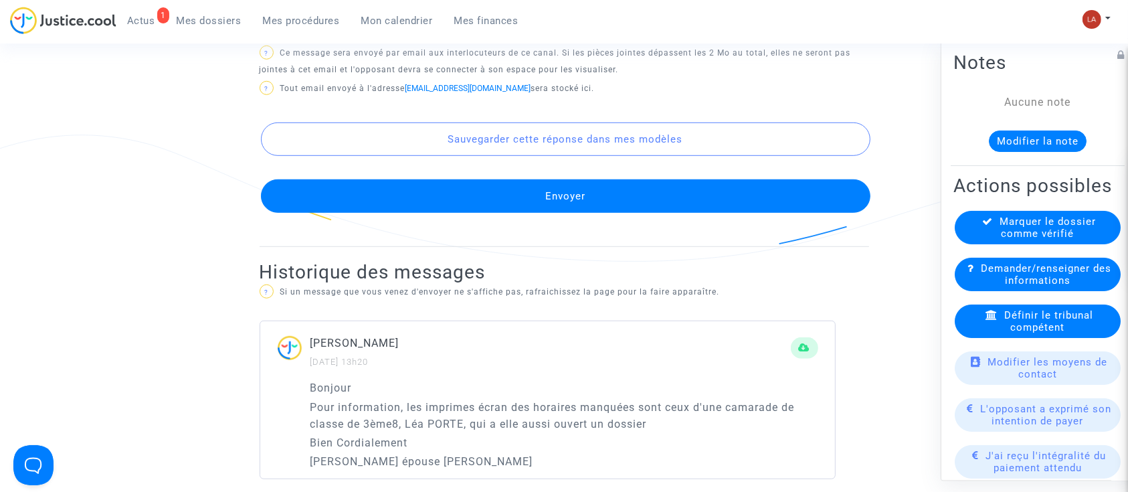
click at [363, 189] on button "Envoyer" at bounding box center [565, 196] width 609 height 33
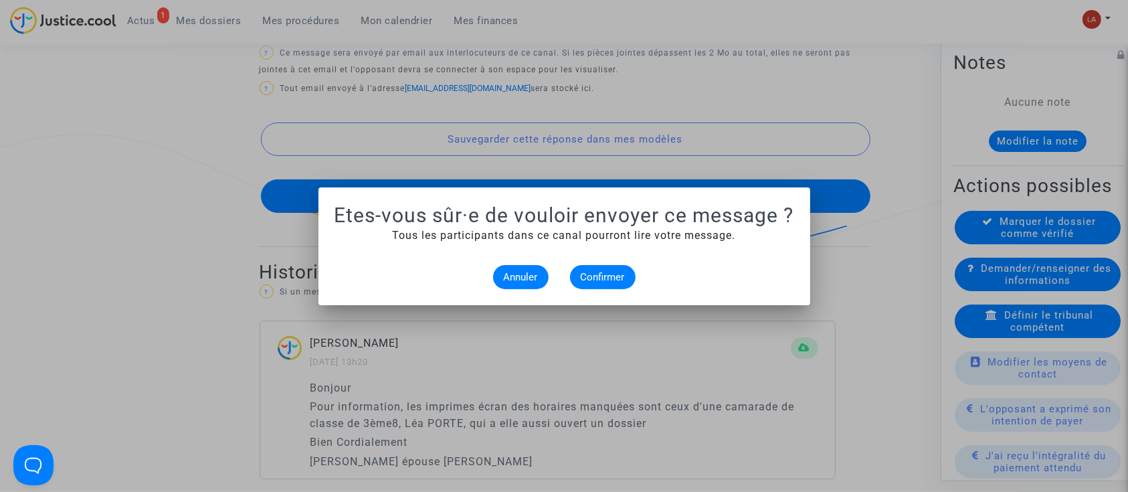
scroll to position [0, 0]
click at [599, 272] on span "Confirmer" at bounding box center [603, 277] width 44 height 12
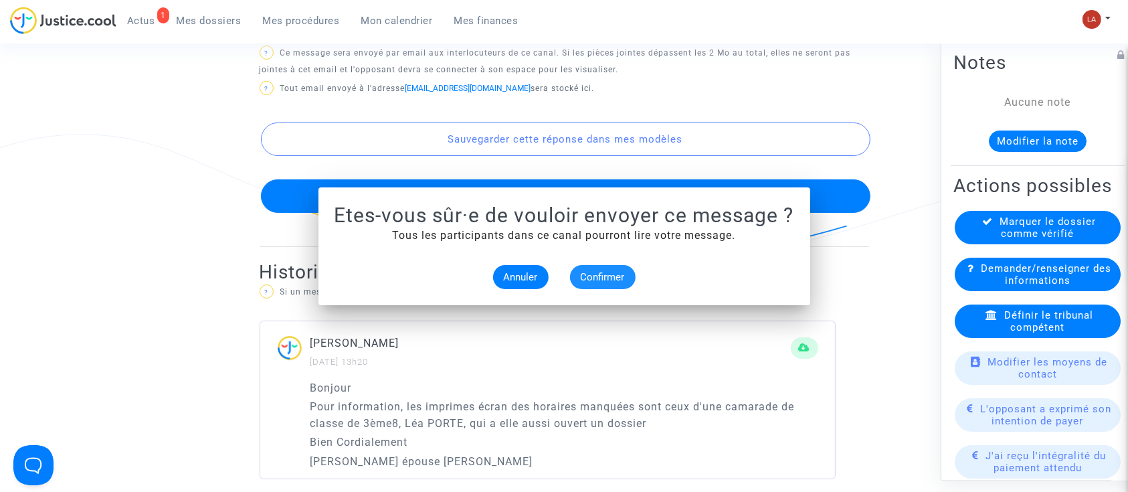
scroll to position [852, 0]
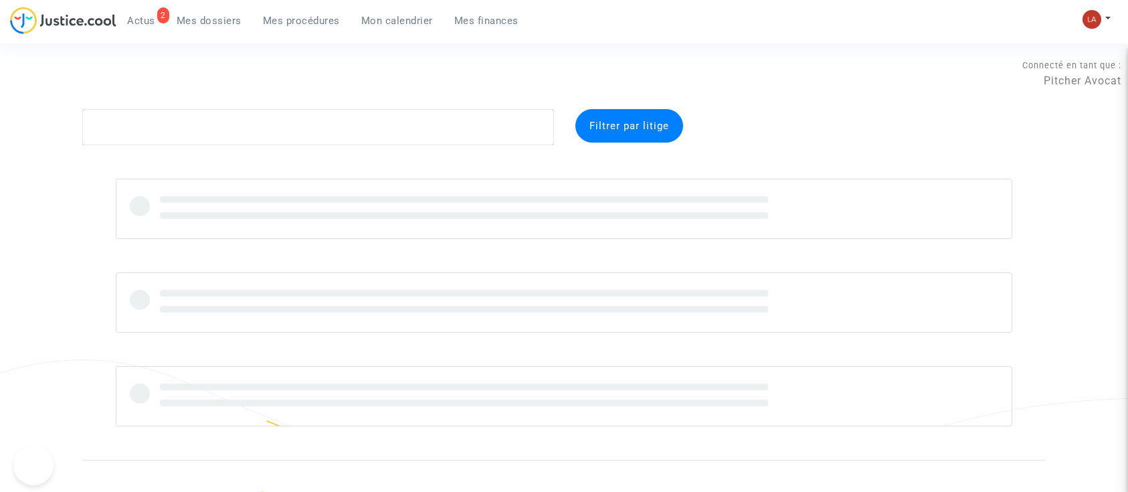
click at [145, 20] on span "Actus" at bounding box center [141, 21] width 28 height 12
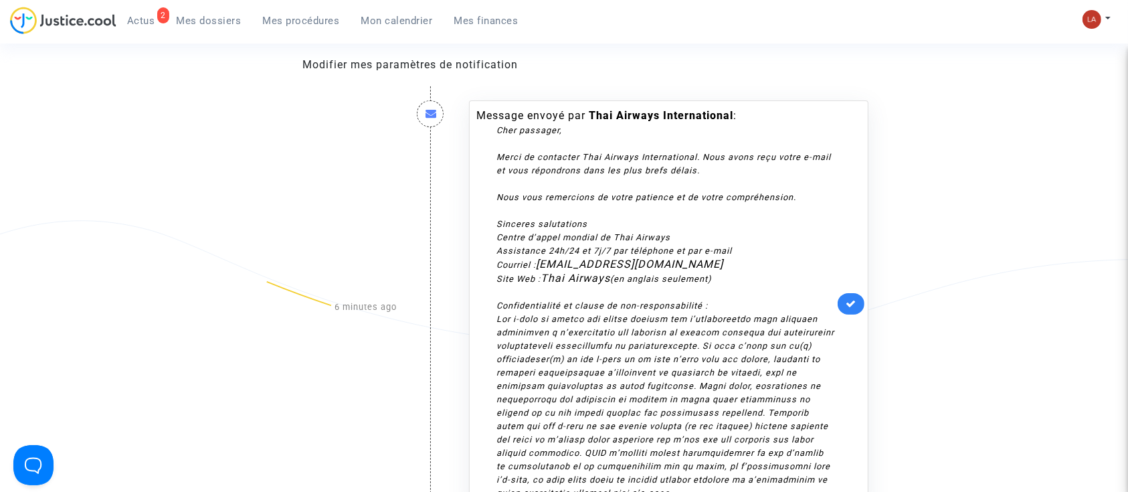
scroll to position [178, 0]
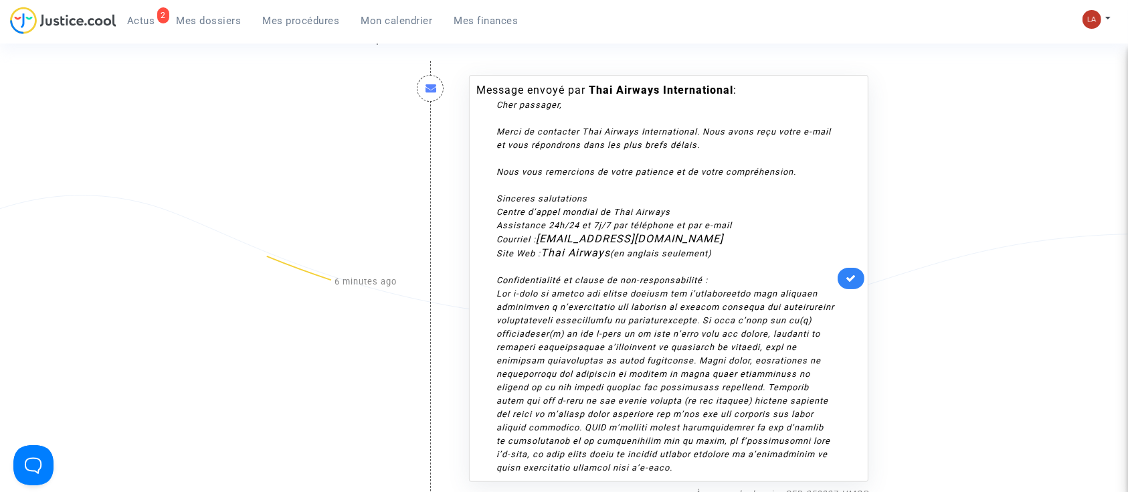
click at [856, 285] on link at bounding box center [851, 278] width 27 height 21
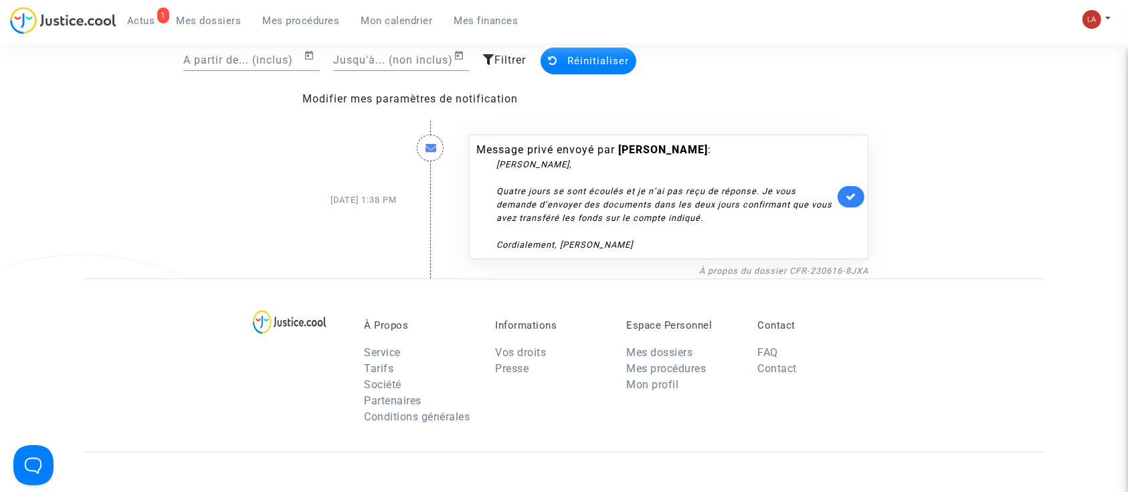
scroll to position [0, 0]
